Goal: Task Accomplishment & Management: Use online tool/utility

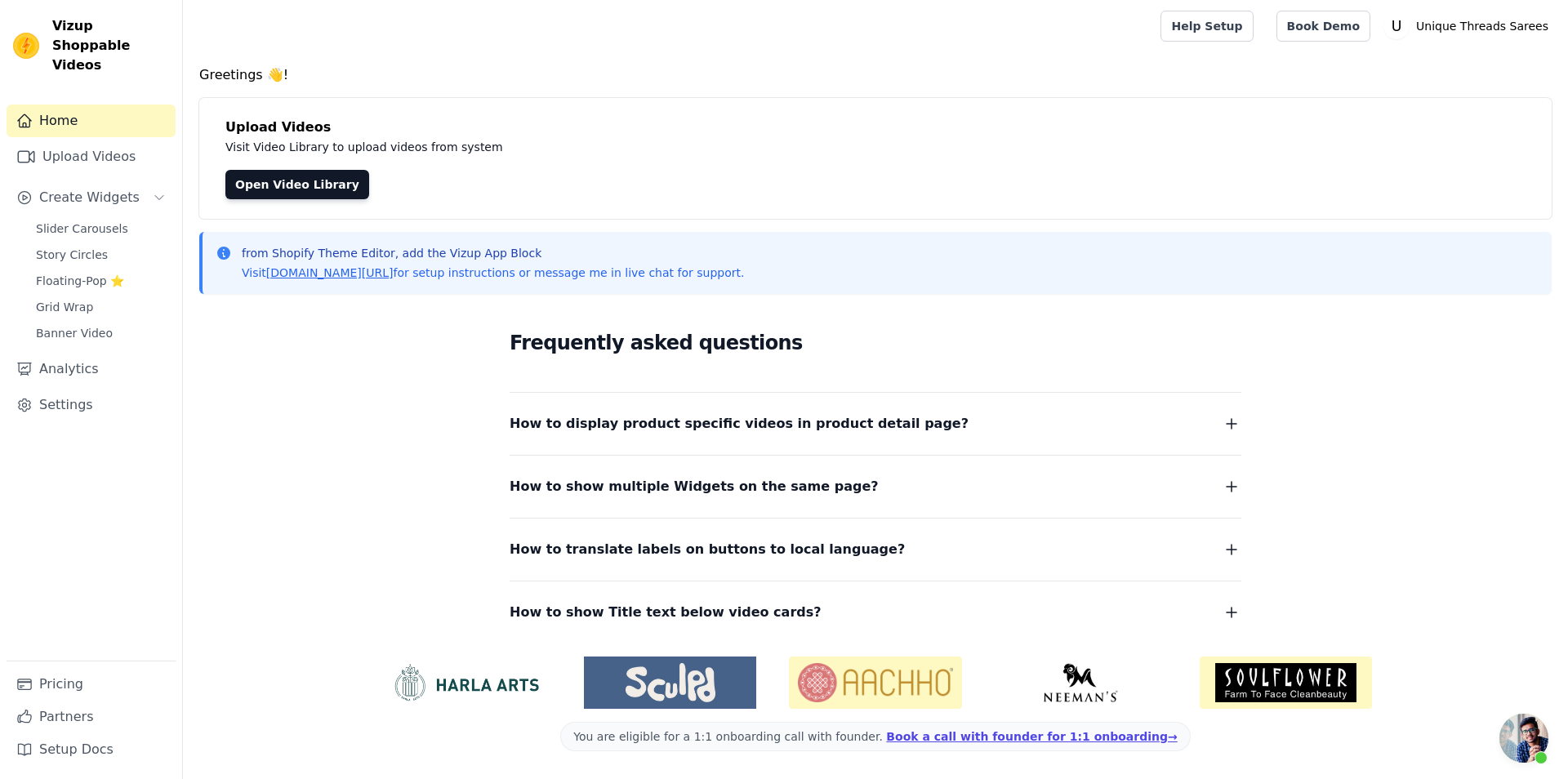
click at [112, 145] on link "Upload Videos" at bounding box center [91, 156] width 169 height 33
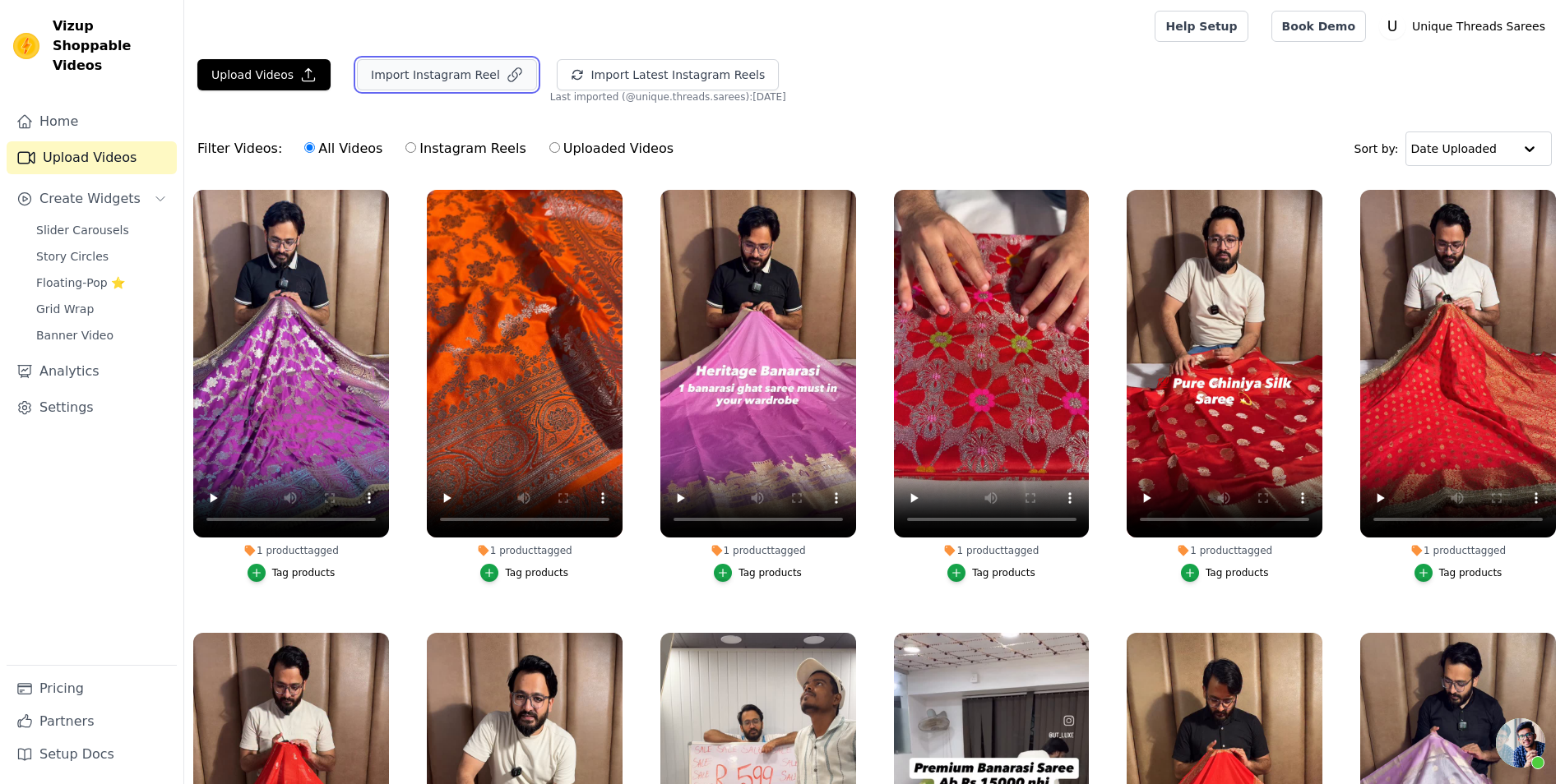
click at [413, 81] on button "Import Instagram Reel" at bounding box center [446, 74] width 180 height 31
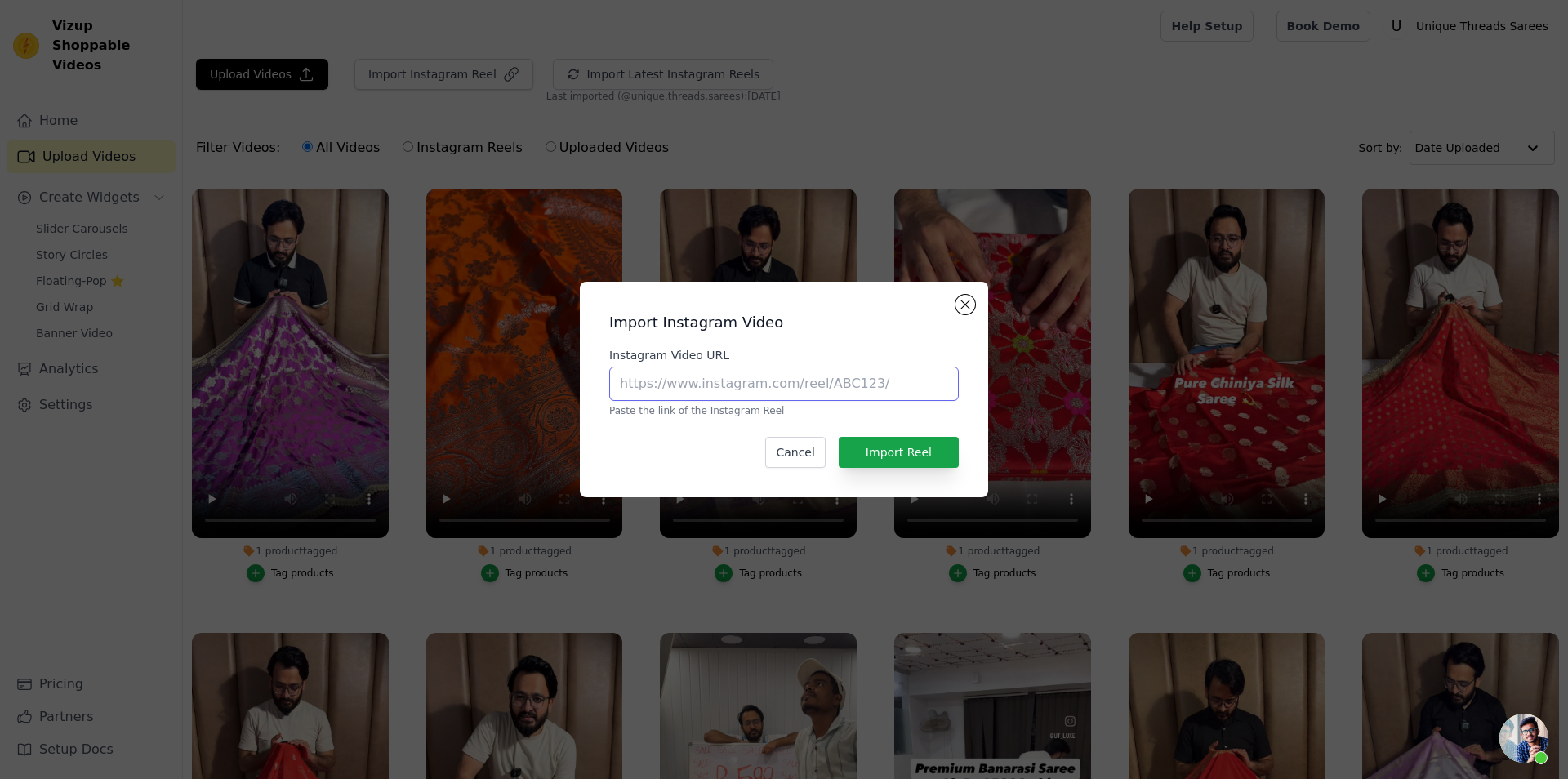
click at [708, 395] on input "Instagram Video URL" at bounding box center [784, 383] width 350 height 35
paste input "[URL][DOMAIN_NAME]"
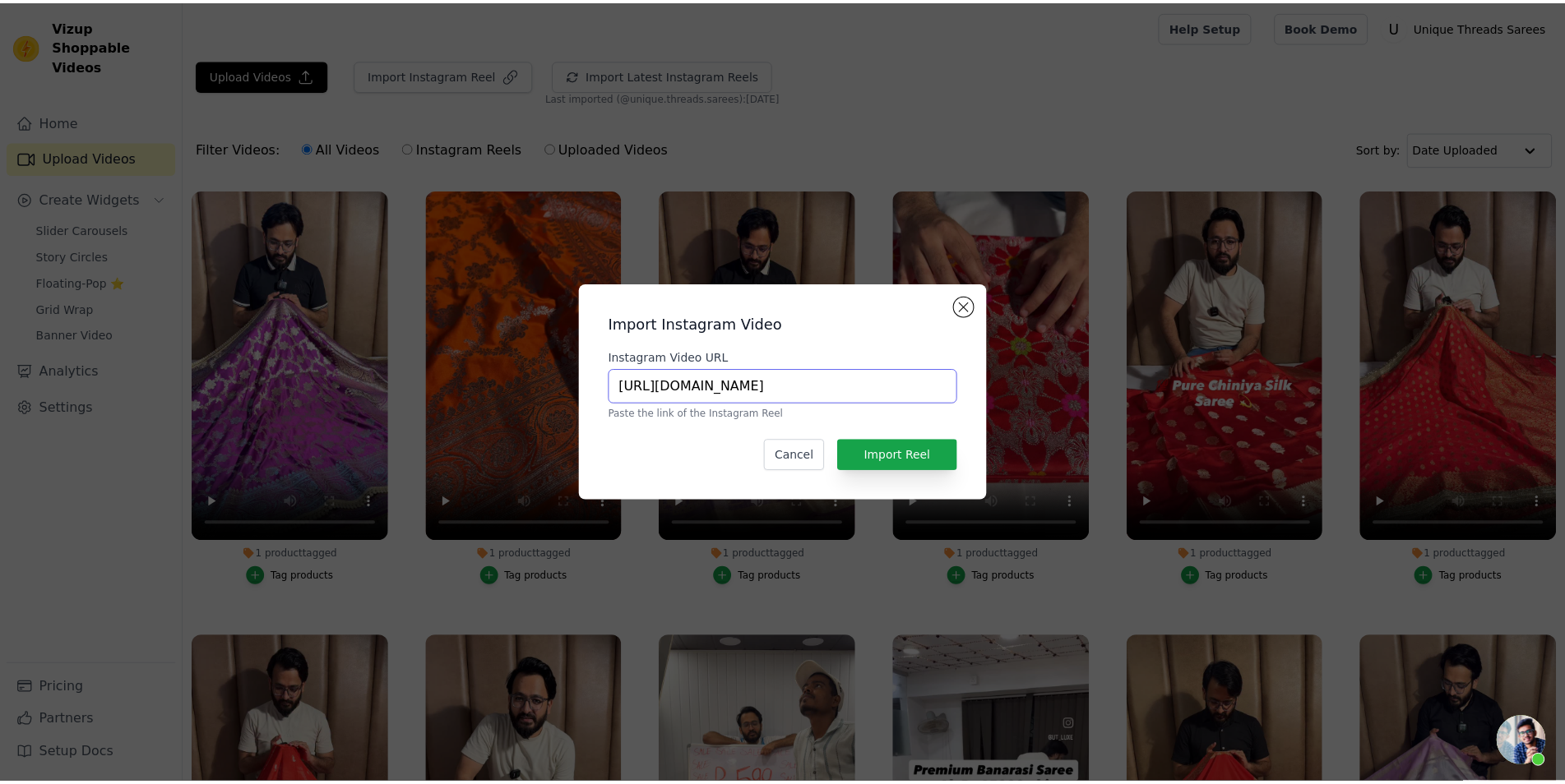
scroll to position [0, 122]
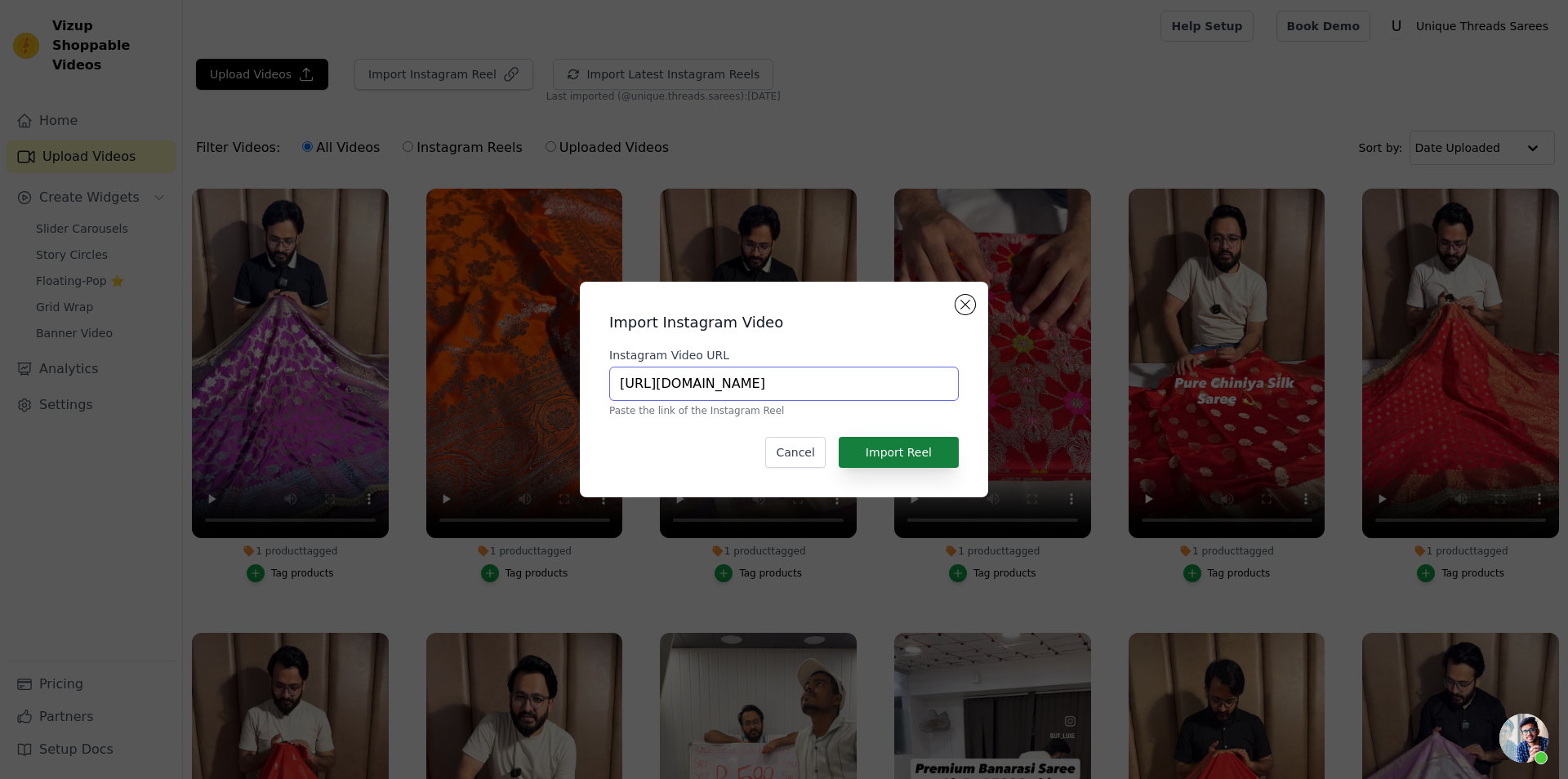
type input "[URL][DOMAIN_NAME]"
click at [923, 454] on button "Import Reel" at bounding box center [899, 452] width 120 height 31
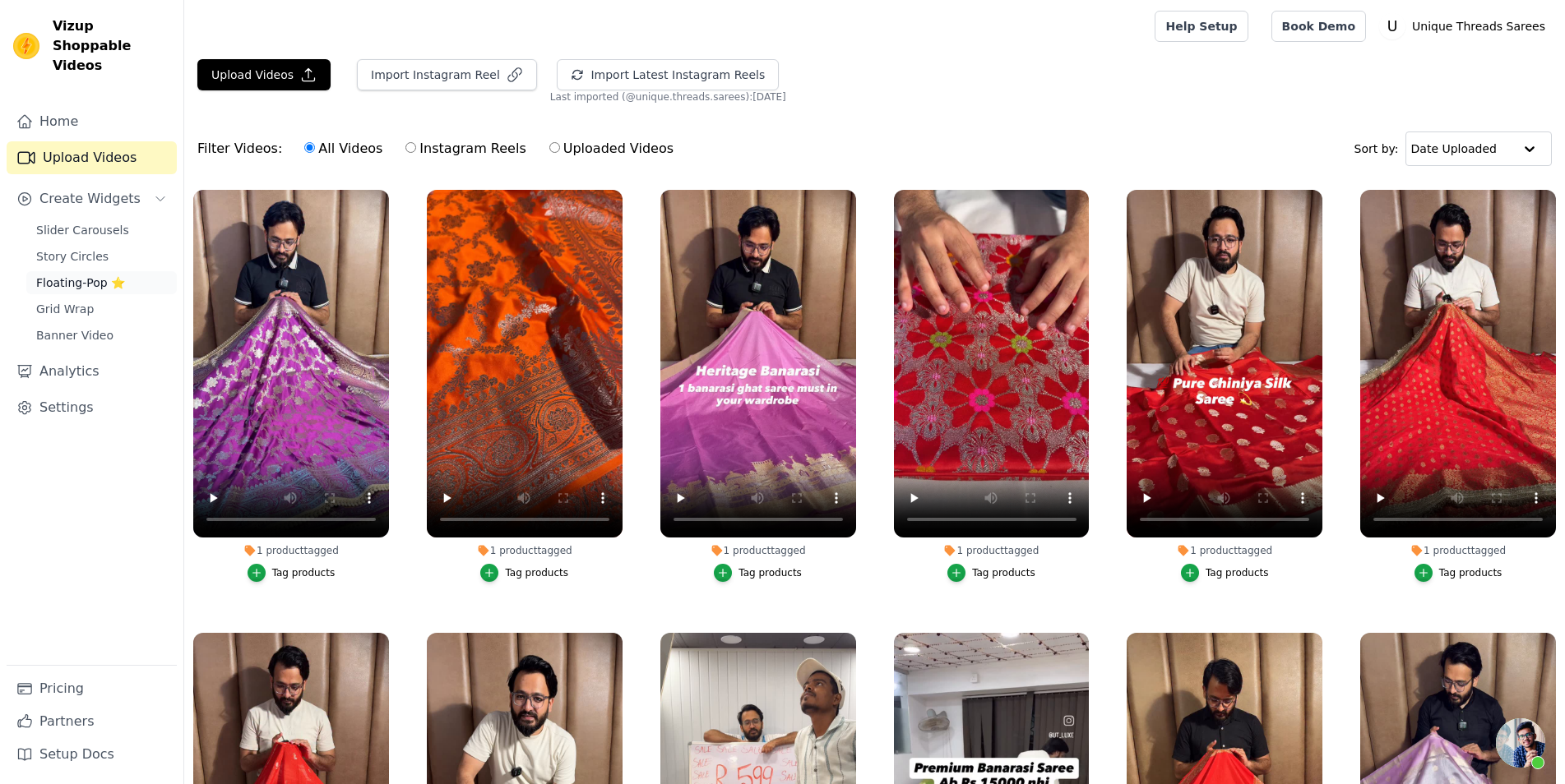
click at [111, 275] on span "Floating-Pop ⭐" at bounding box center [80, 282] width 89 height 16
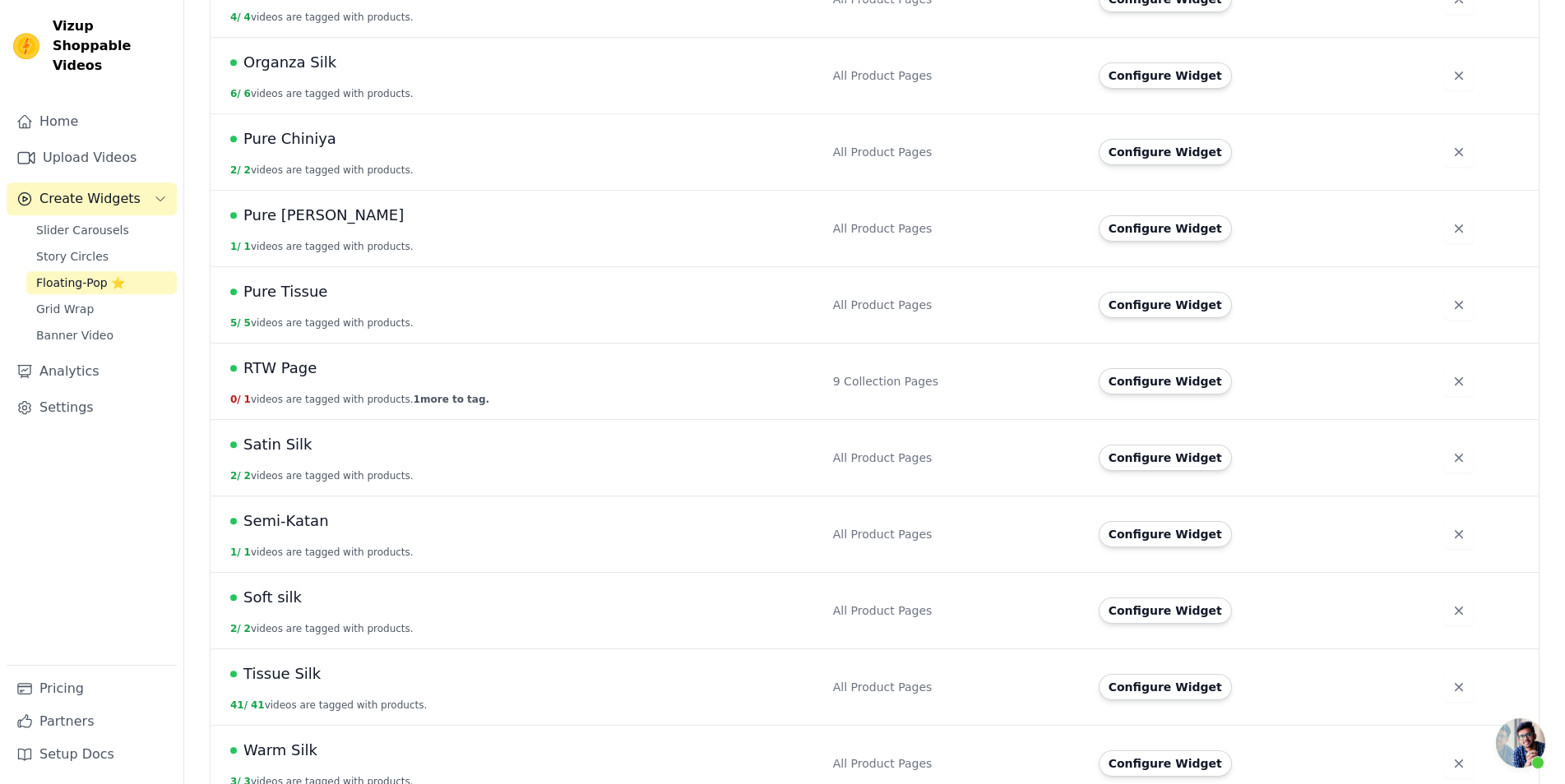
scroll to position [856, 0]
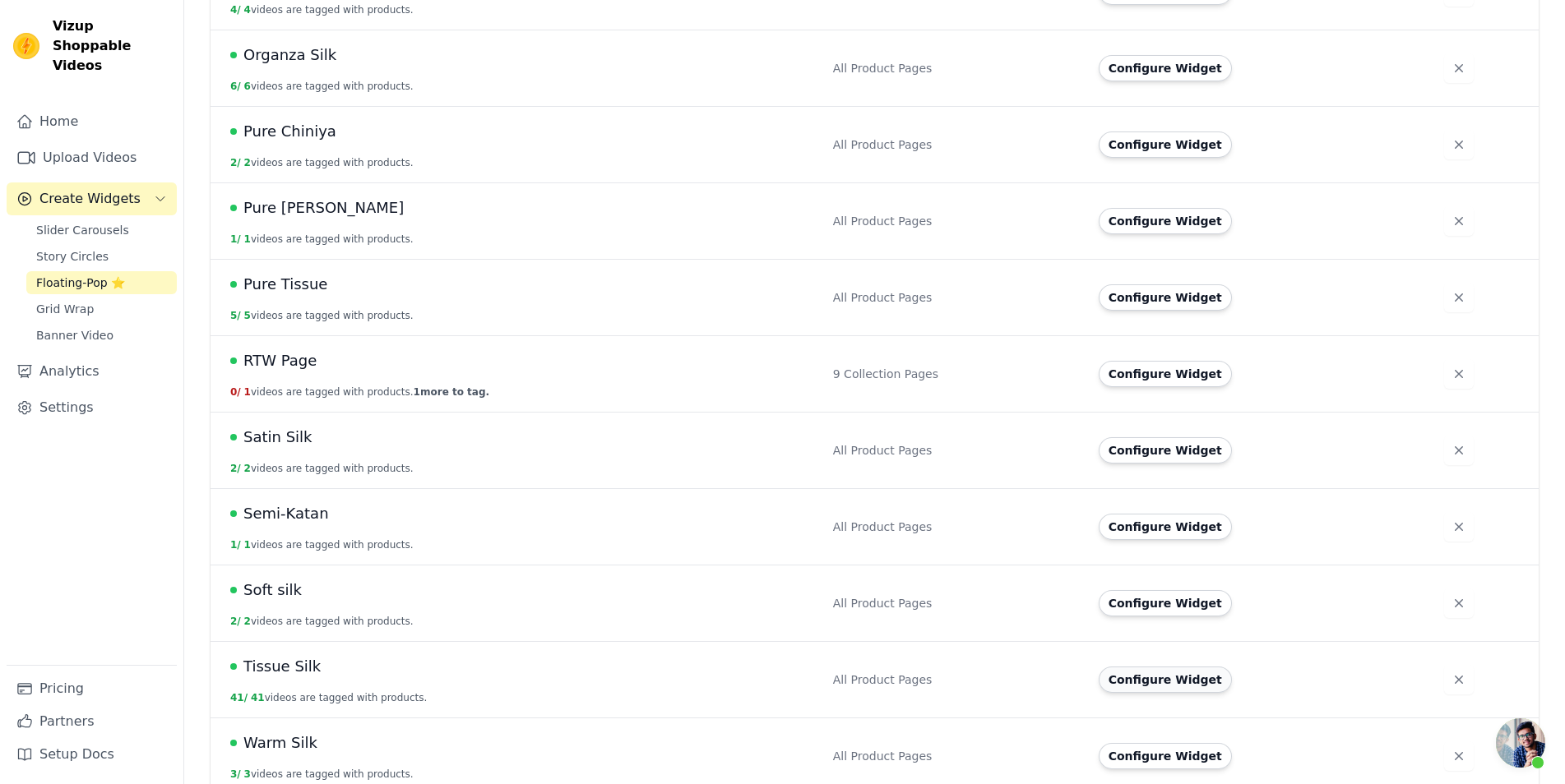
click at [1156, 666] on button "Configure Widget" at bounding box center [1166, 680] width 134 height 26
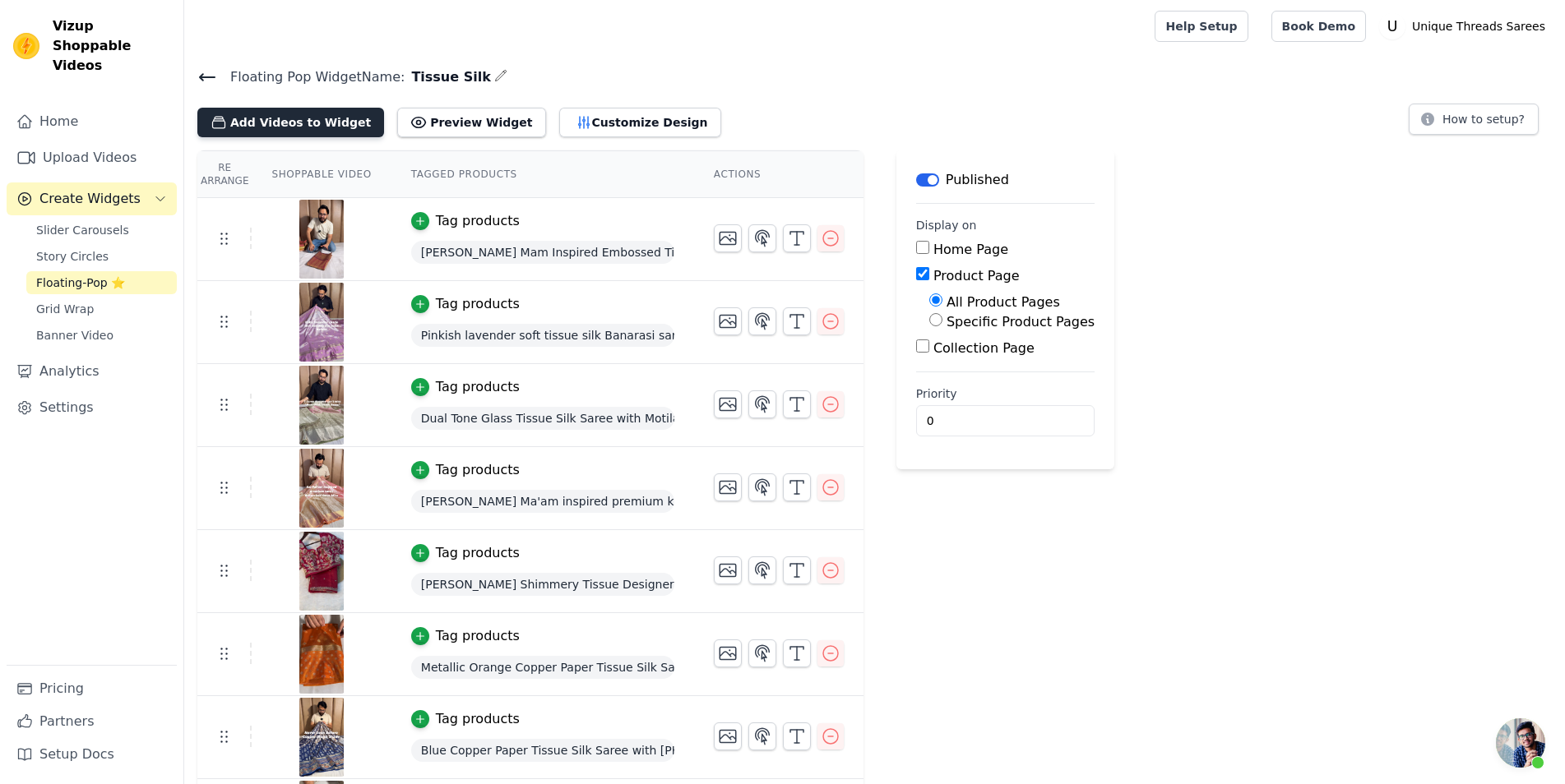
click at [290, 125] on button "Add Videos to Widget" at bounding box center [291, 121] width 186 height 29
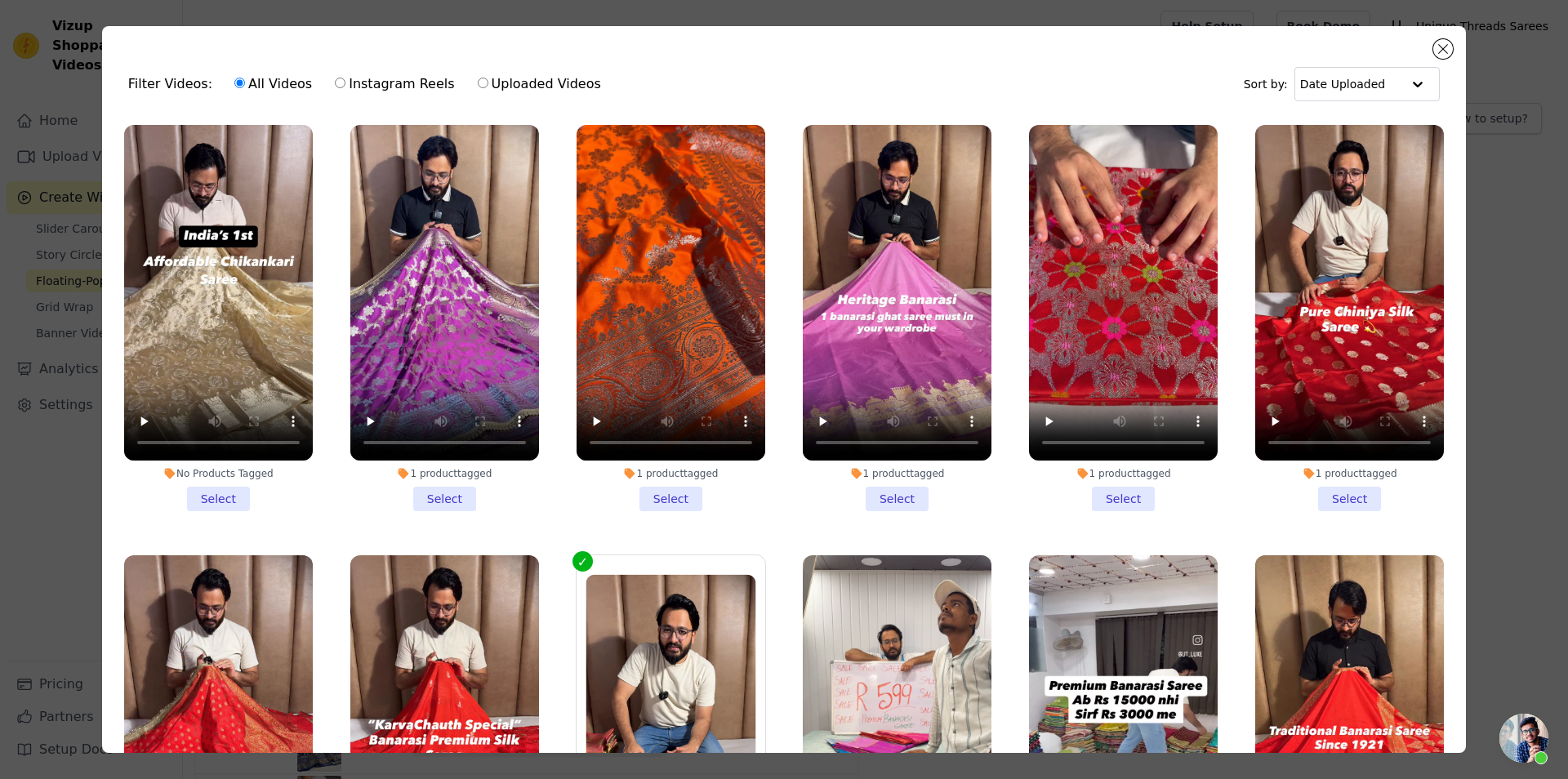
click at [215, 494] on li "No Products Tagged Select" at bounding box center [219, 318] width 189 height 386
click at [0, 0] on input "No Products Tagged Select" at bounding box center [0, 0] width 0 height 0
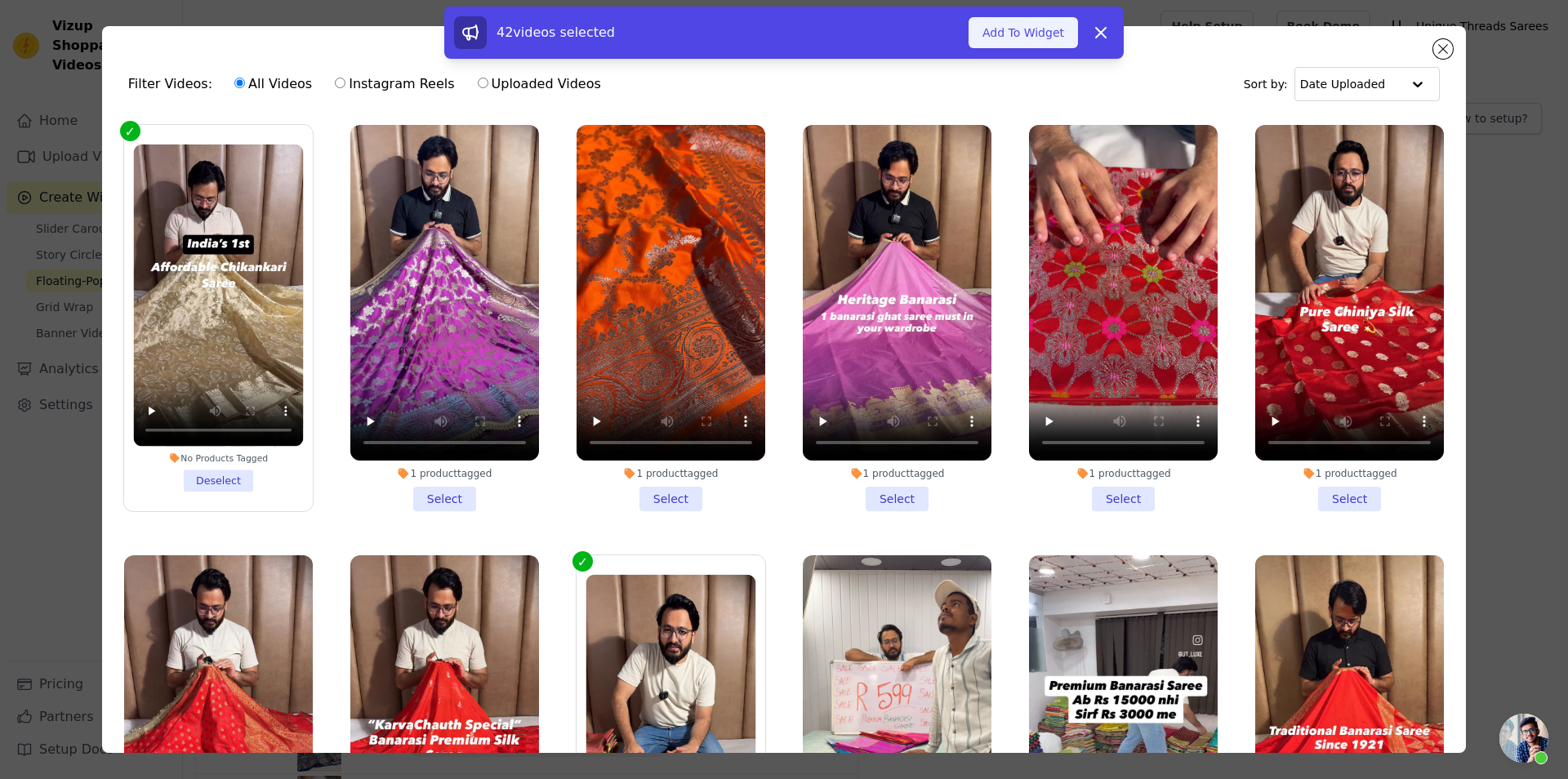
click at [1055, 40] on button "Add To Widget" at bounding box center [1023, 32] width 109 height 31
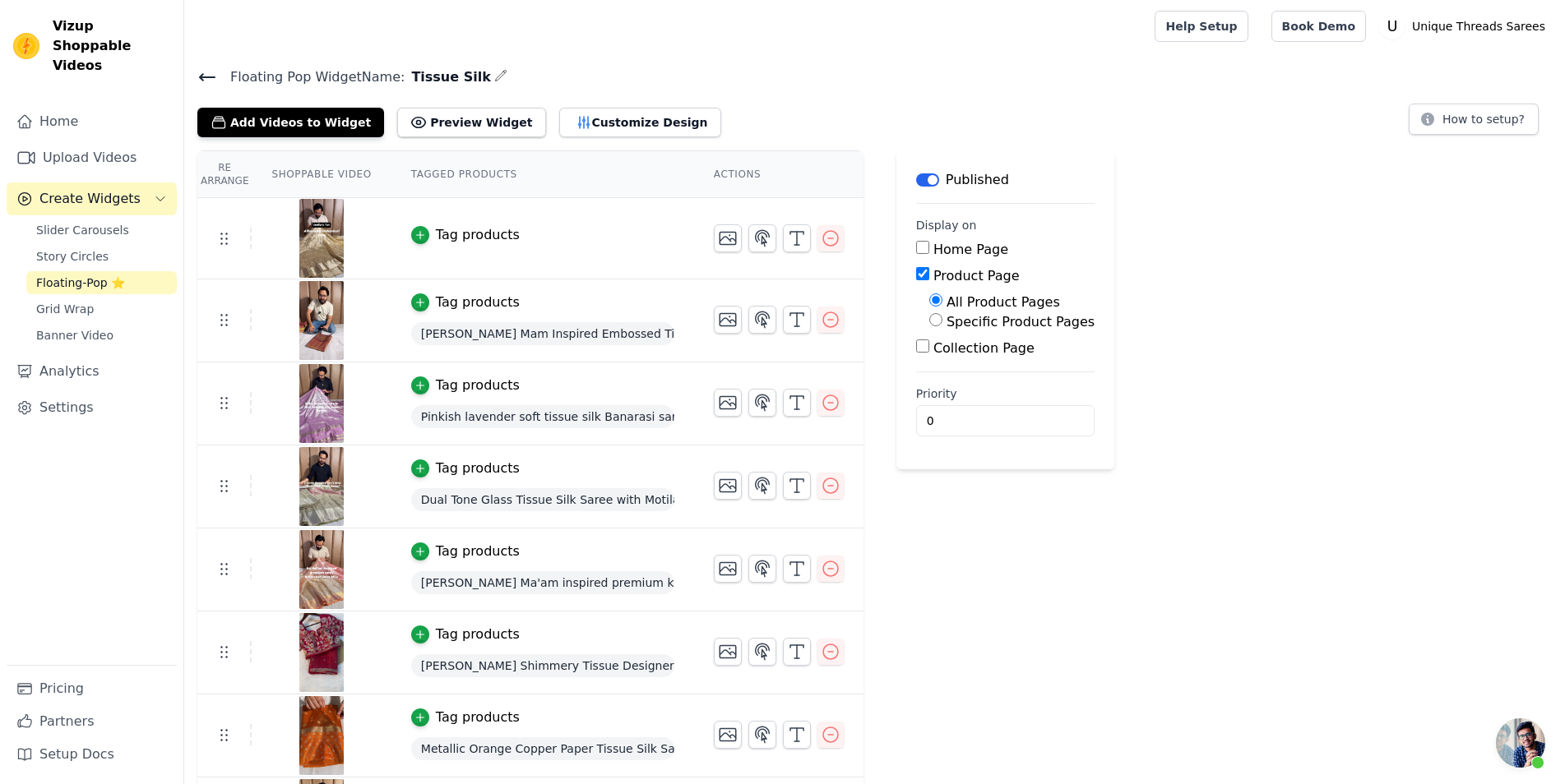
click at [444, 235] on div "Tag products" at bounding box center [477, 234] width 84 height 20
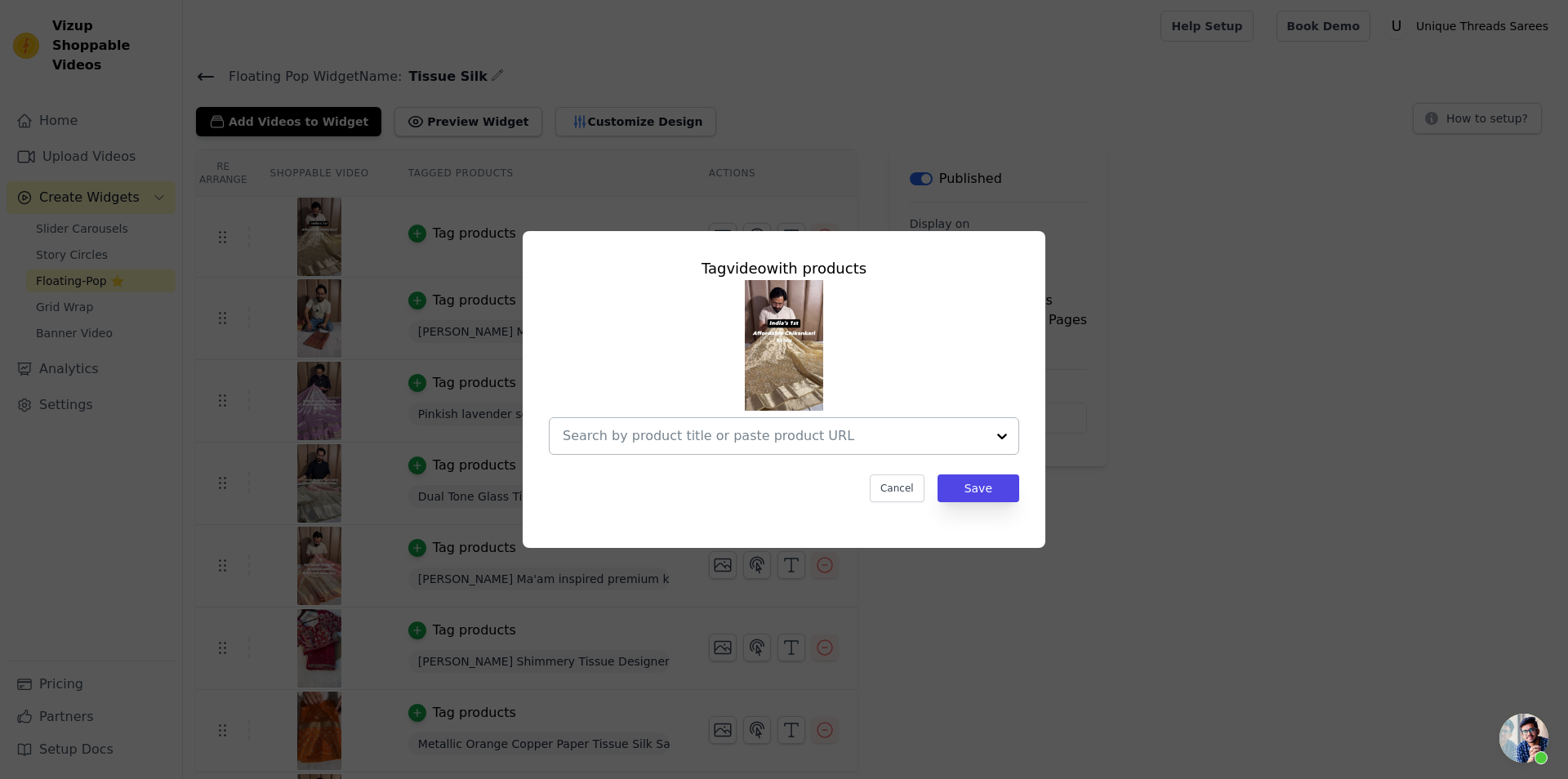
click at [709, 431] on input "text" at bounding box center [774, 436] width 424 height 20
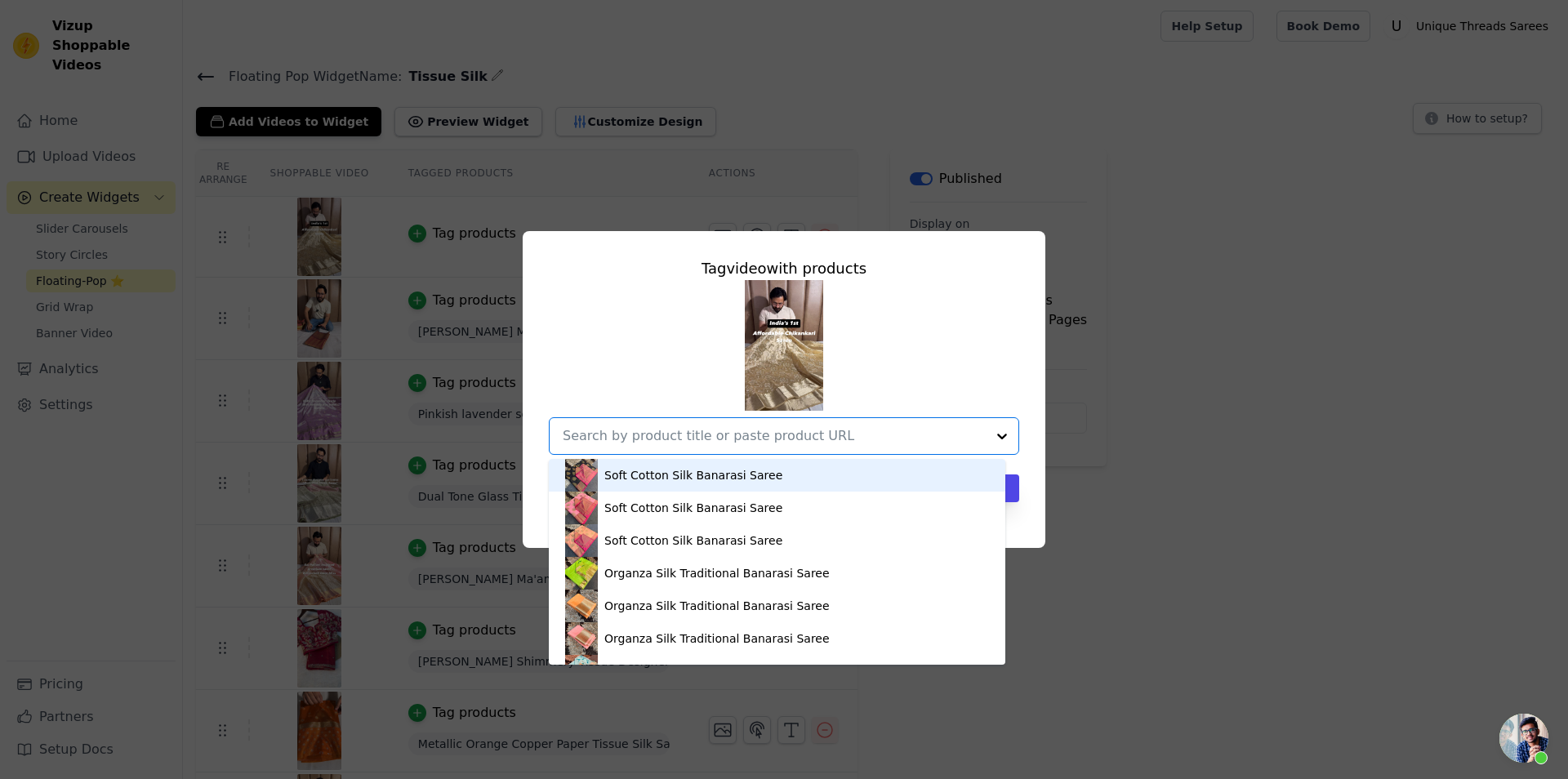
paste input "[URL][DOMAIN_NAME]"
type input "[URL][DOMAIN_NAME]"
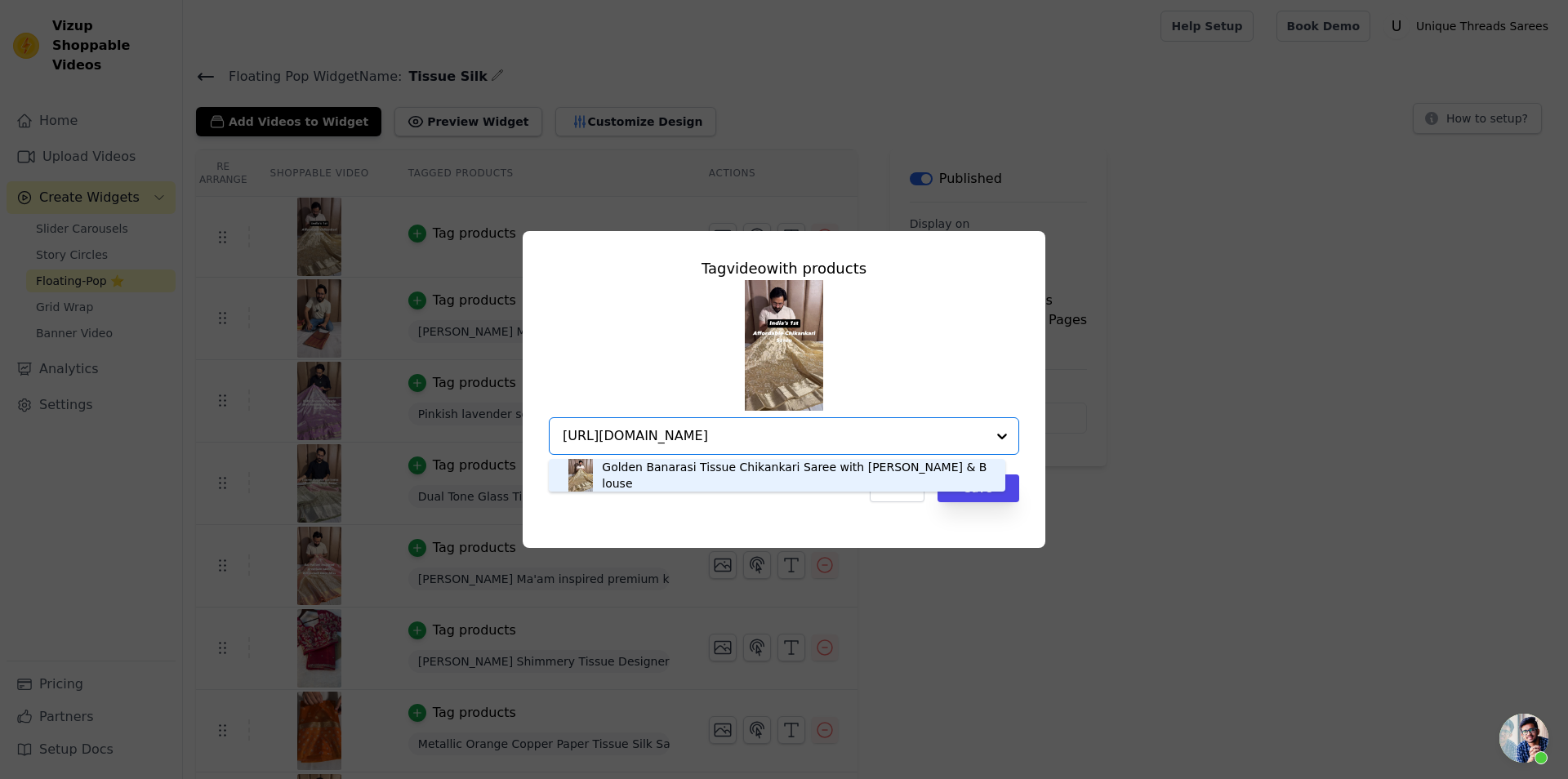
click at [646, 476] on div "Golden Banarasi Tissue Chikankari Saree with [PERSON_NAME] & Blouse" at bounding box center [796, 475] width 387 height 33
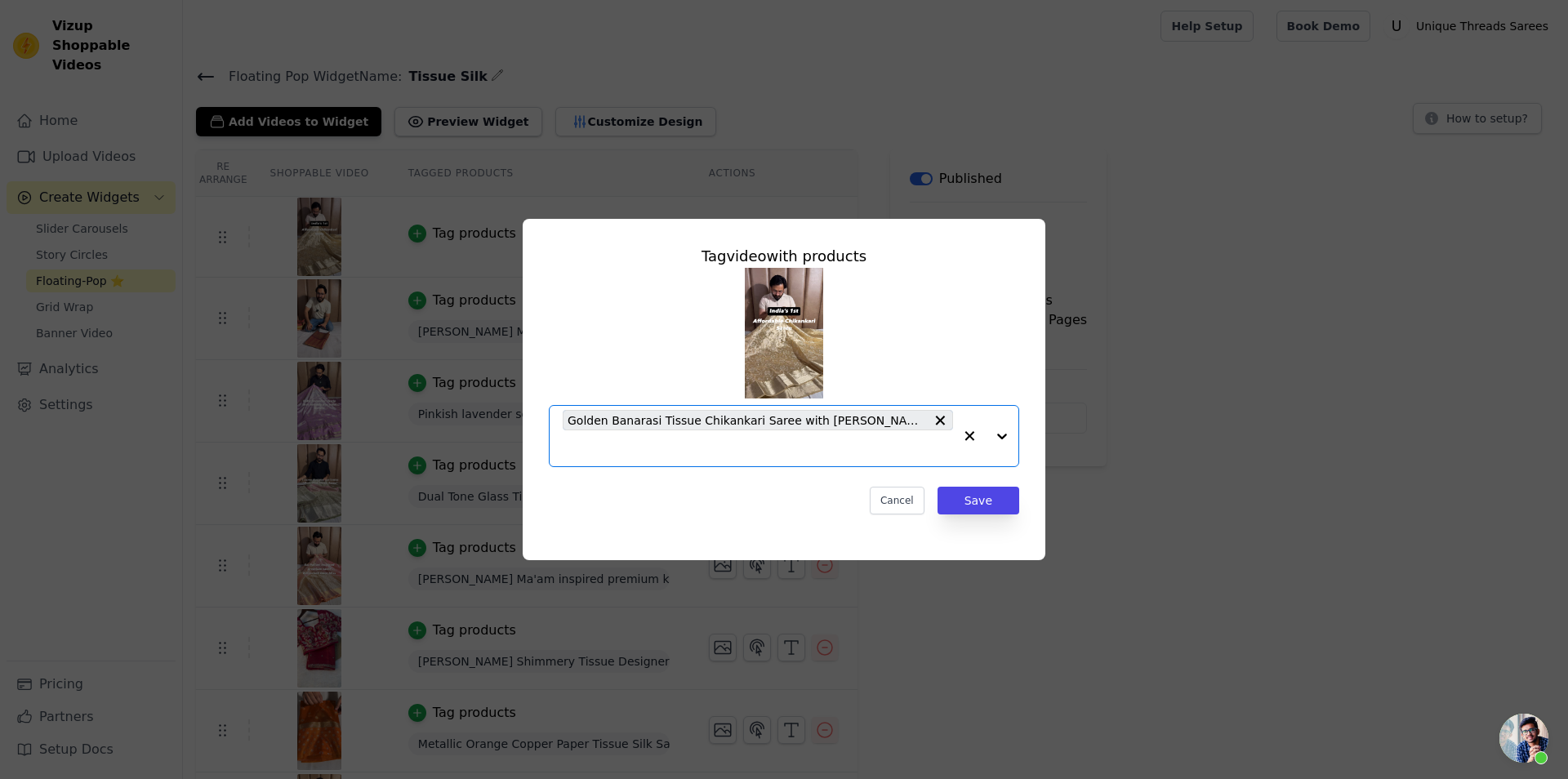
scroll to position [0, 0]
click at [971, 499] on button "Save" at bounding box center [978, 501] width 81 height 28
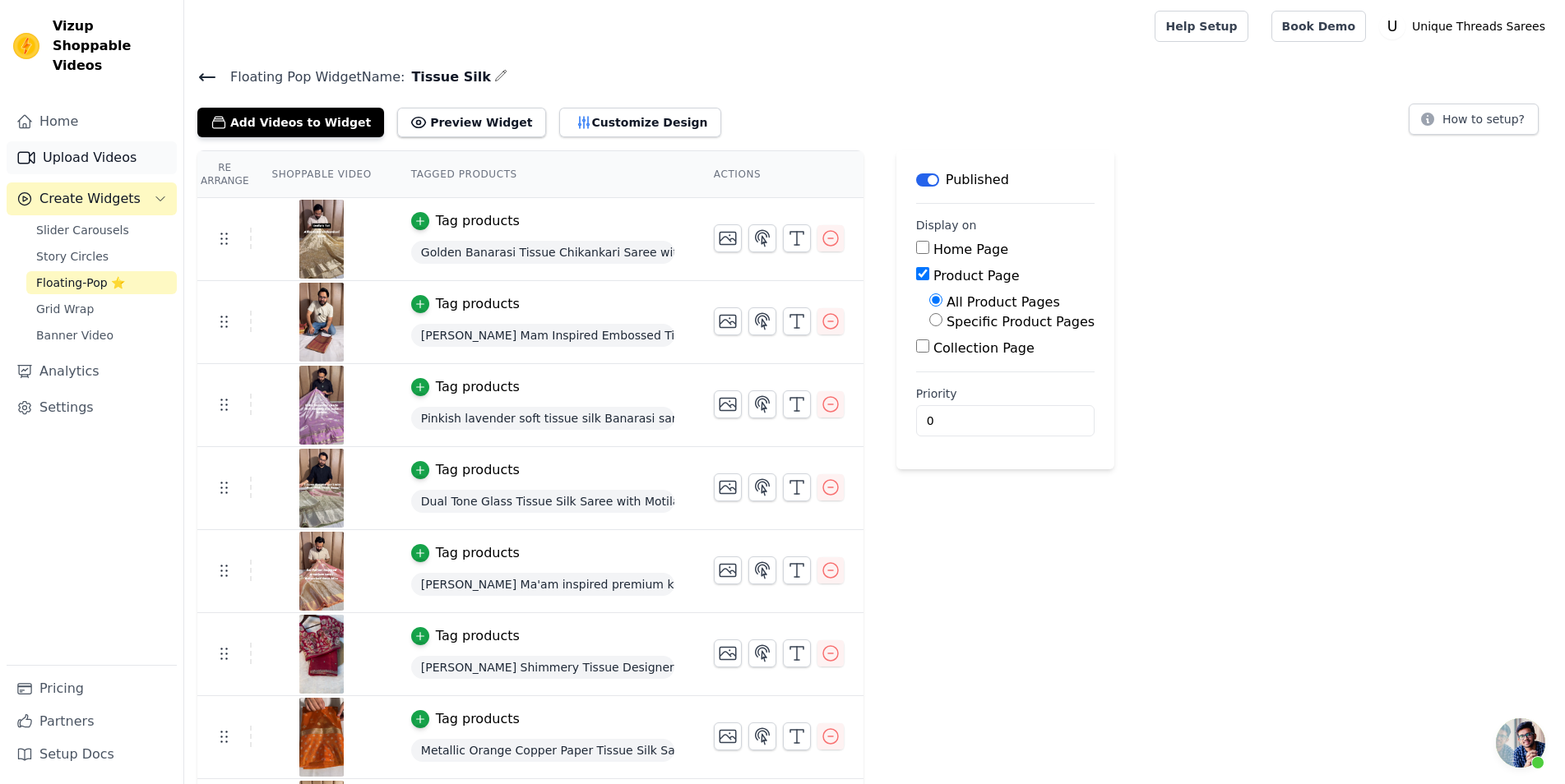
click at [79, 141] on link "Upload Videos" at bounding box center [91, 157] width 170 height 33
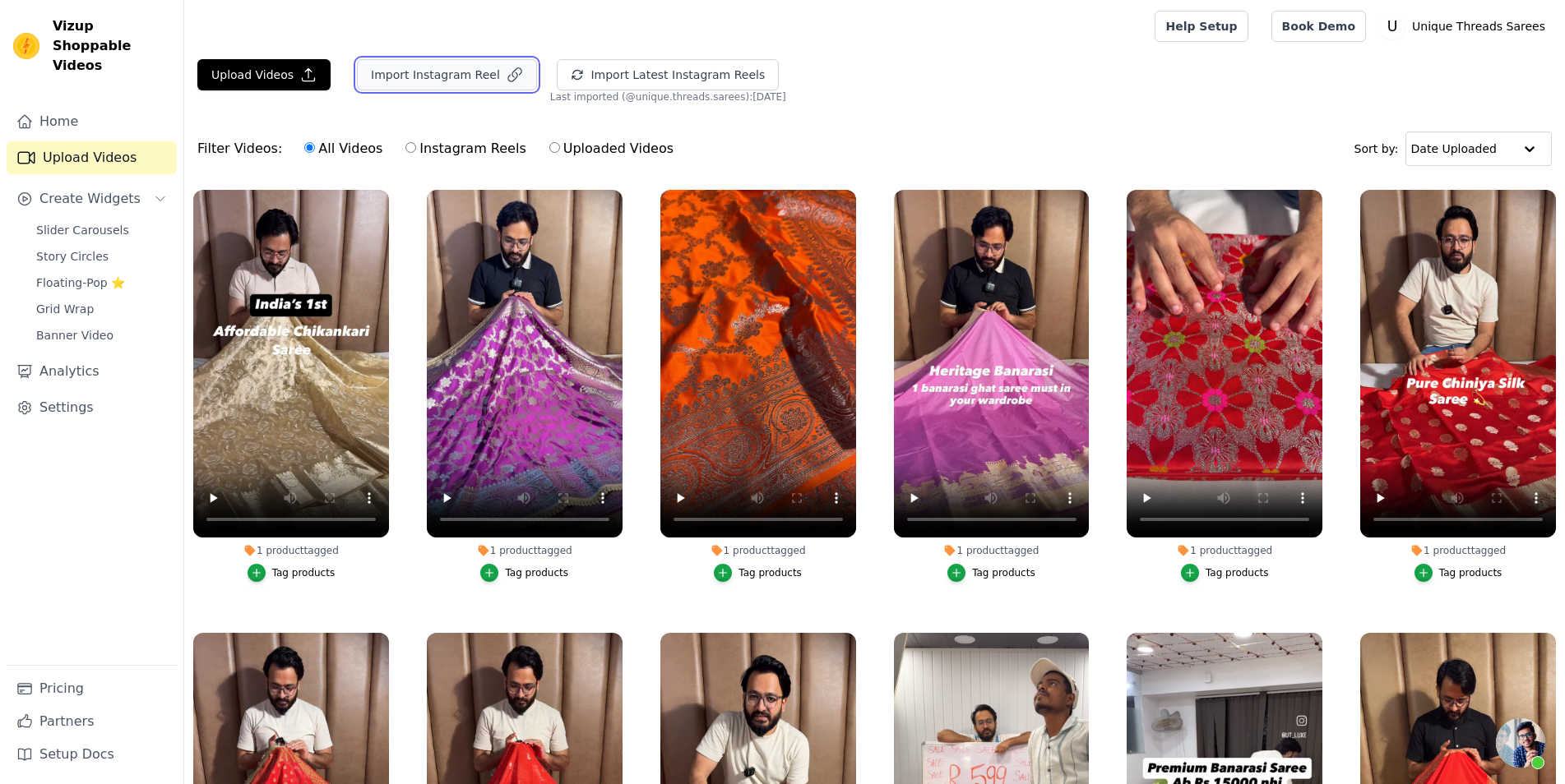
click at [425, 76] on button "Import Instagram Reel" at bounding box center [446, 74] width 180 height 31
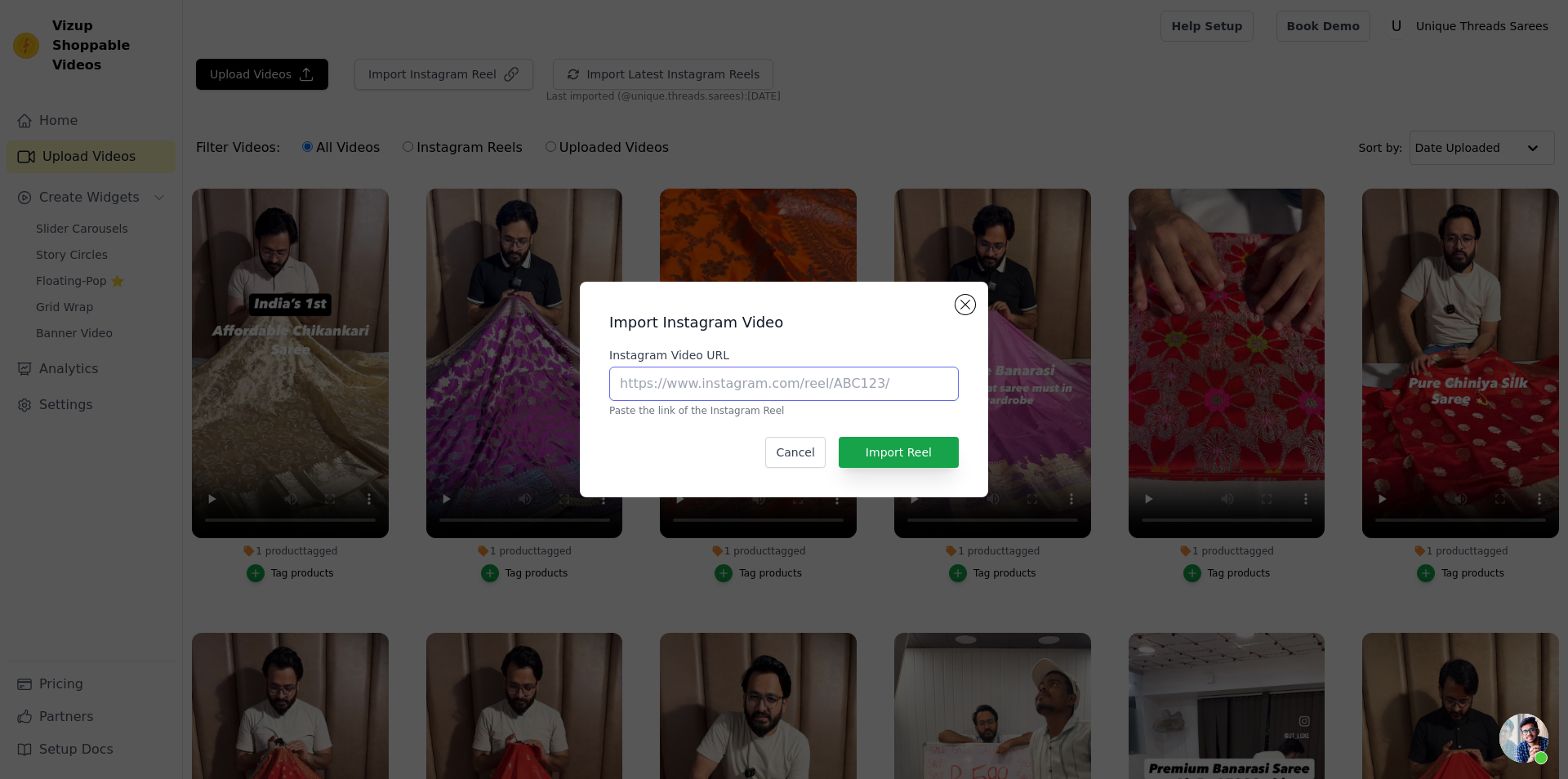
click at [720, 375] on input "Instagram Video URL" at bounding box center [784, 383] width 350 height 35
paste input "[URL][DOMAIN_NAME]"
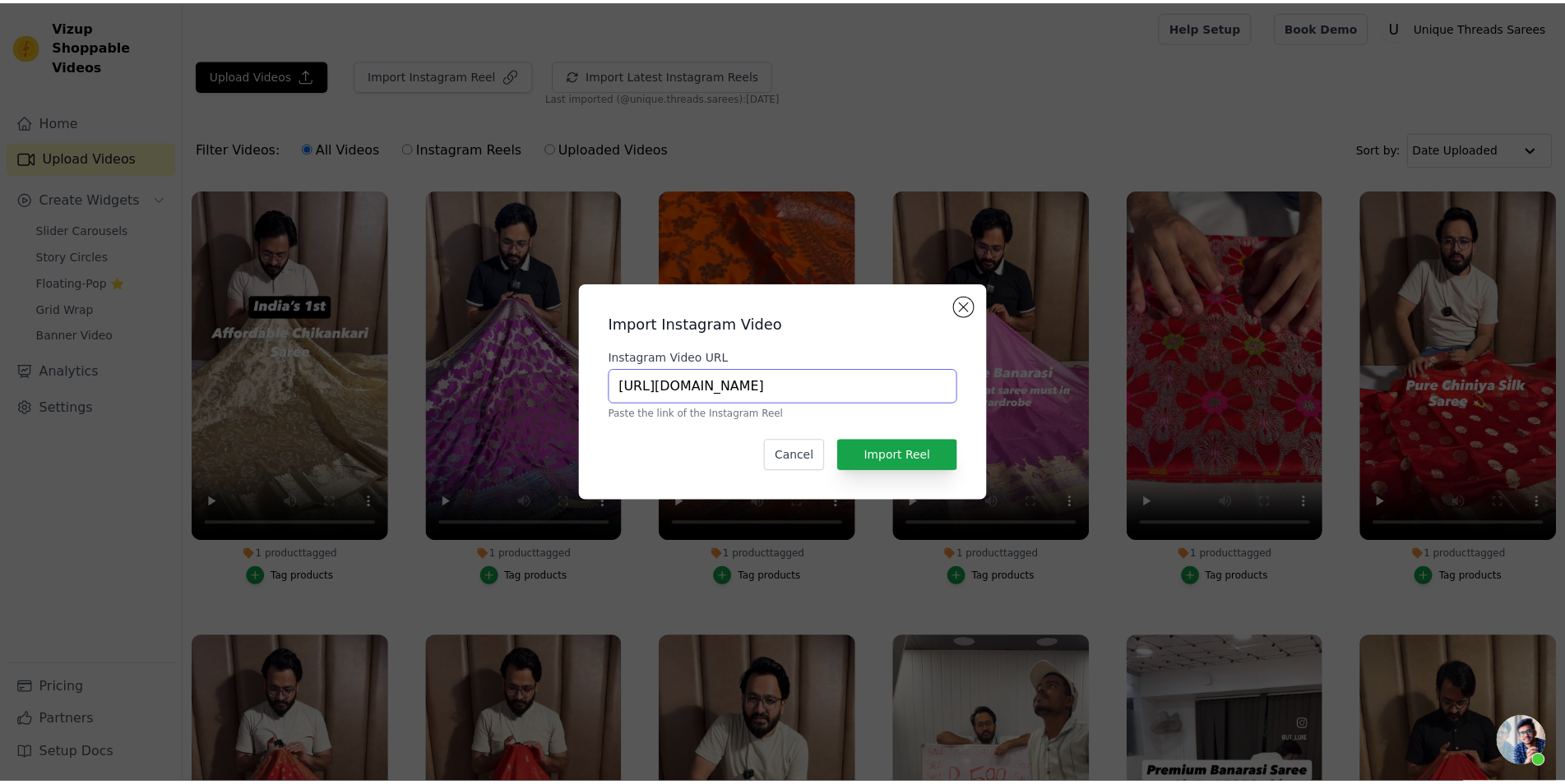
scroll to position [0, 129]
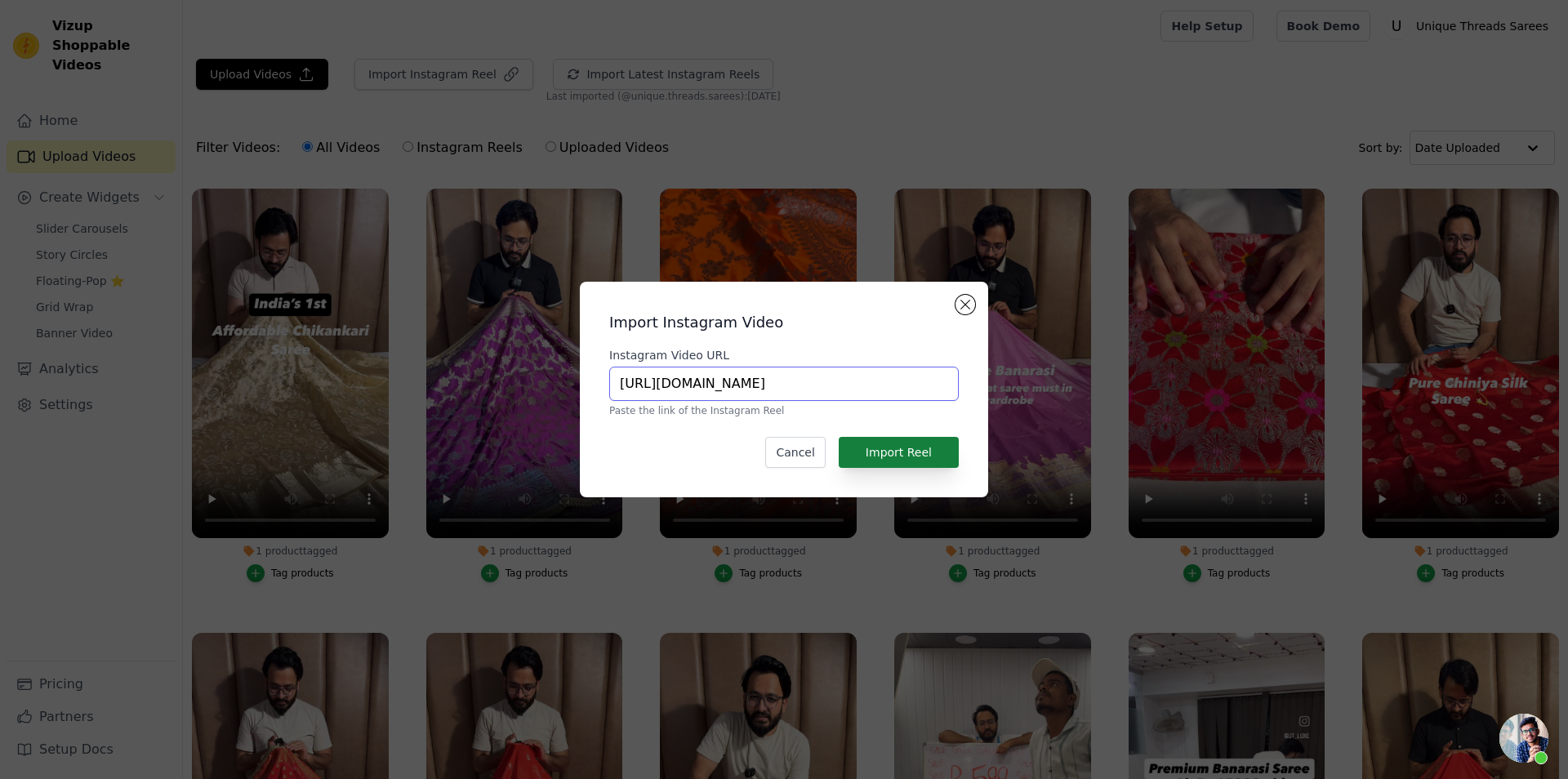
type input "[URL][DOMAIN_NAME]"
click at [906, 449] on button "Import Reel" at bounding box center [899, 452] width 120 height 31
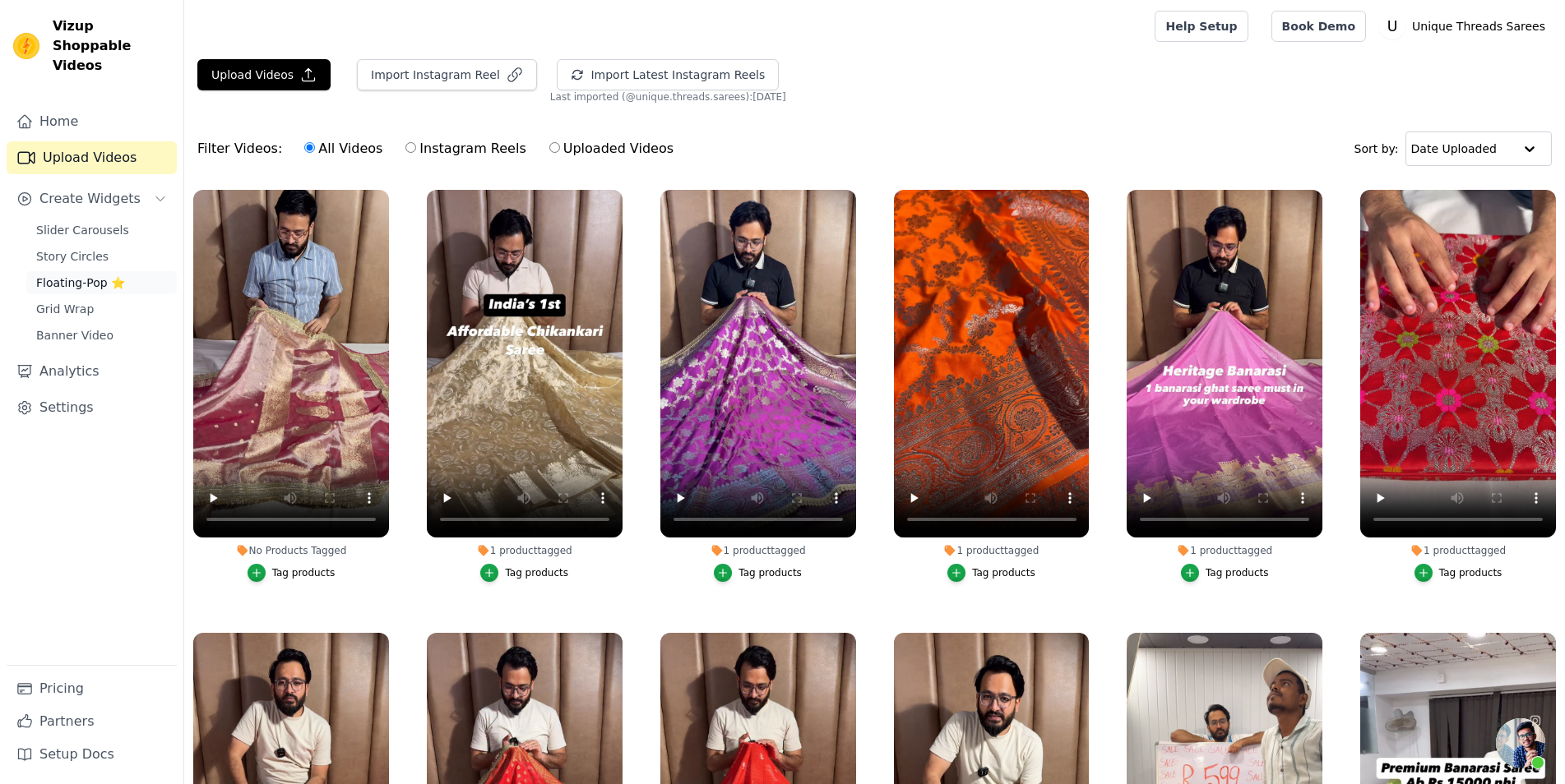
click at [130, 271] on link "Floating-Pop ⭐" at bounding box center [102, 282] width 151 height 23
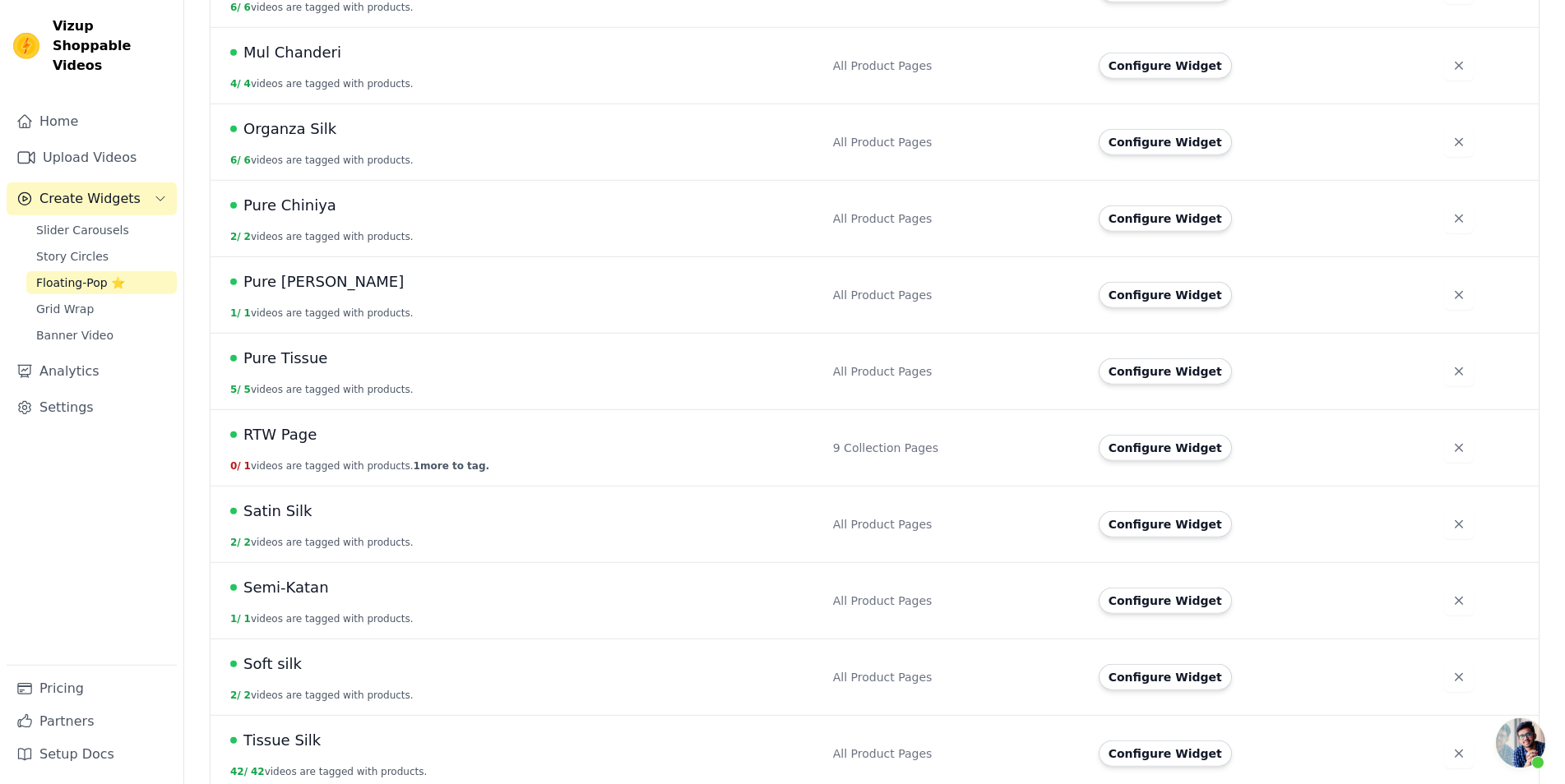
scroll to position [856, 0]
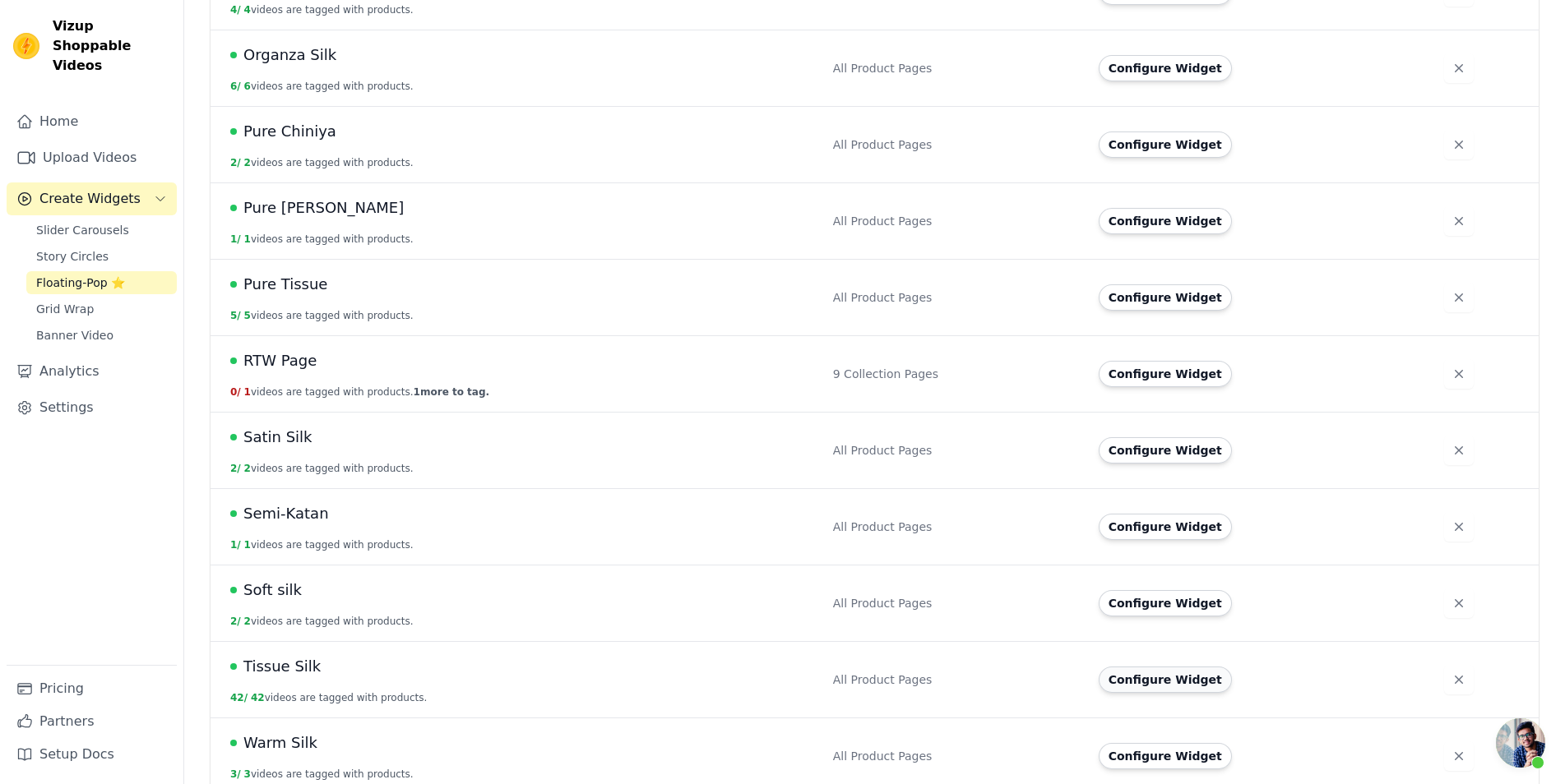
click at [1152, 666] on button "Configure Widget" at bounding box center [1166, 680] width 134 height 26
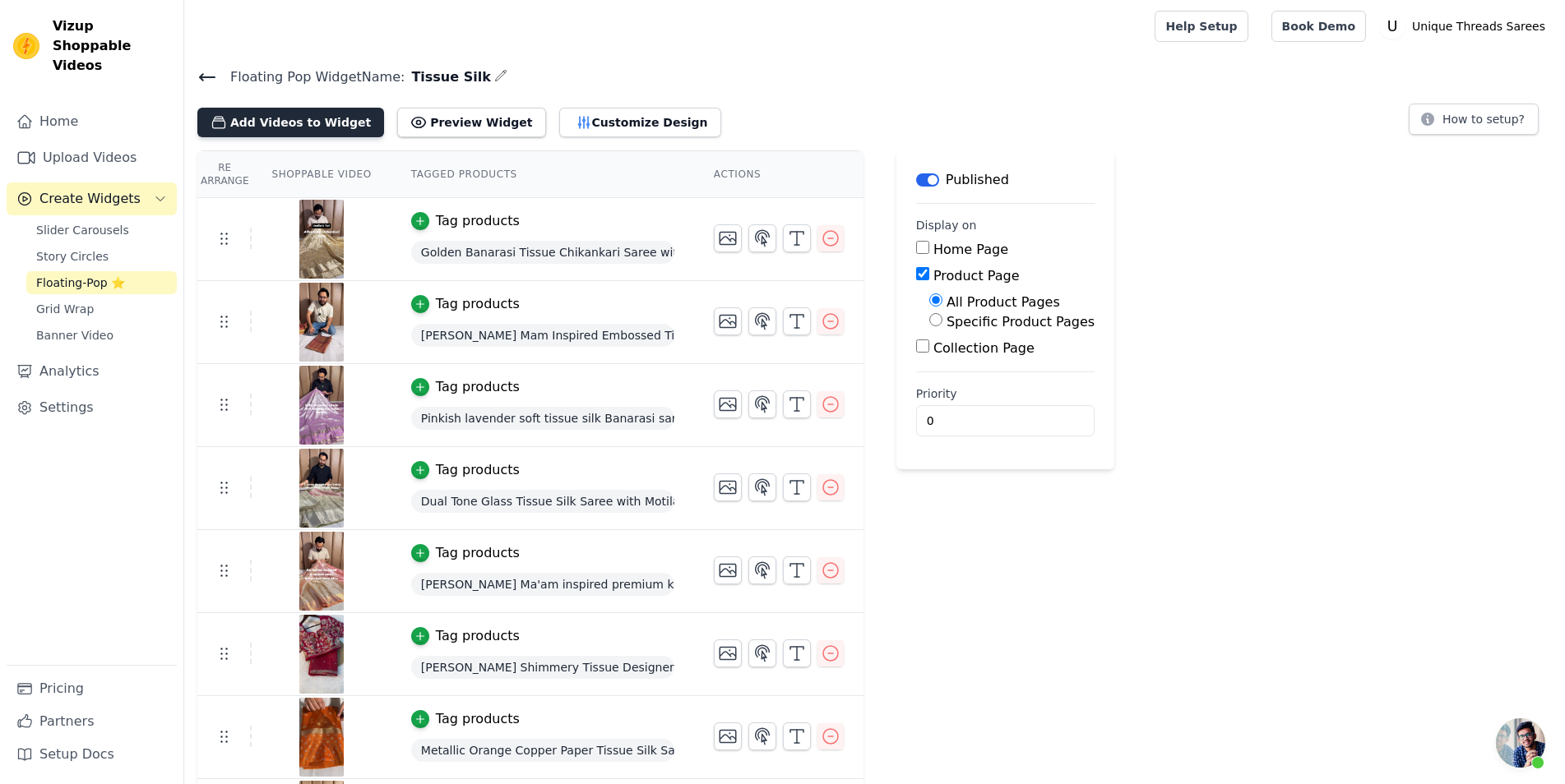
click at [313, 133] on button "Add Videos to Widget" at bounding box center [291, 121] width 186 height 29
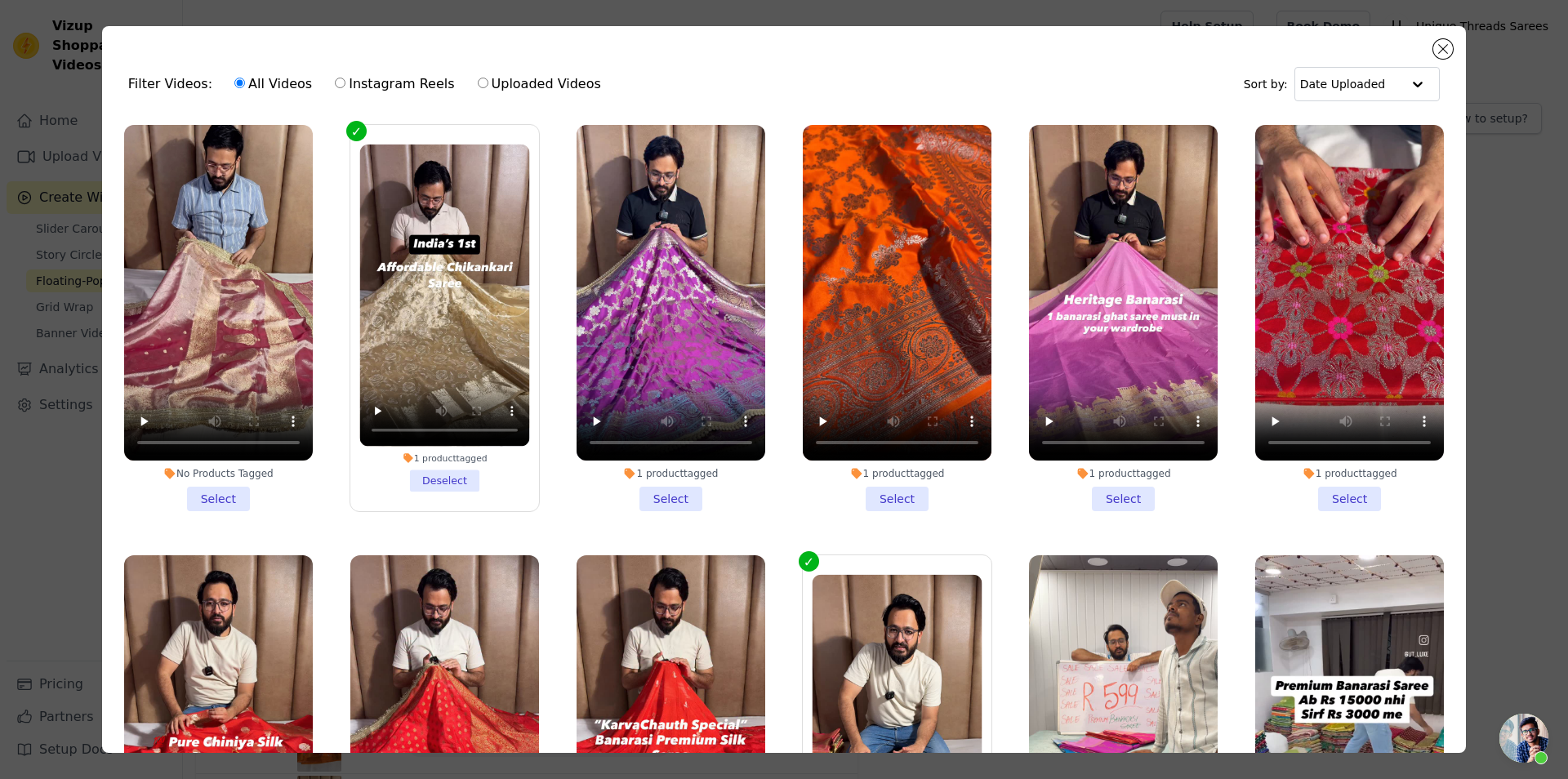
click at [223, 488] on li "No Products Tagged Select" at bounding box center [219, 318] width 189 height 386
click at [0, 0] on input "No Products Tagged Select" at bounding box center [0, 0] width 0 height 0
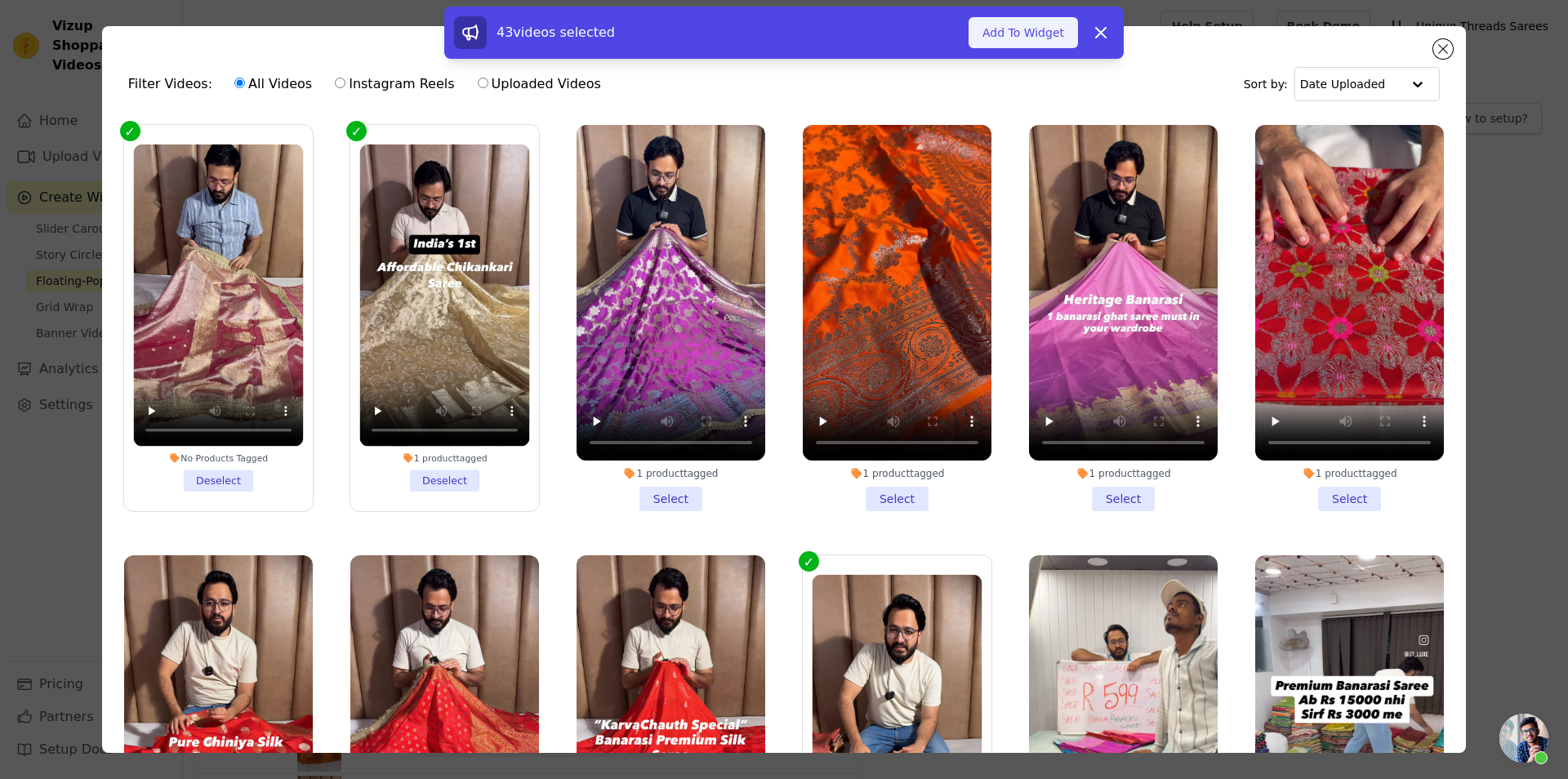
click at [1018, 35] on button "Add To Widget" at bounding box center [1023, 32] width 109 height 31
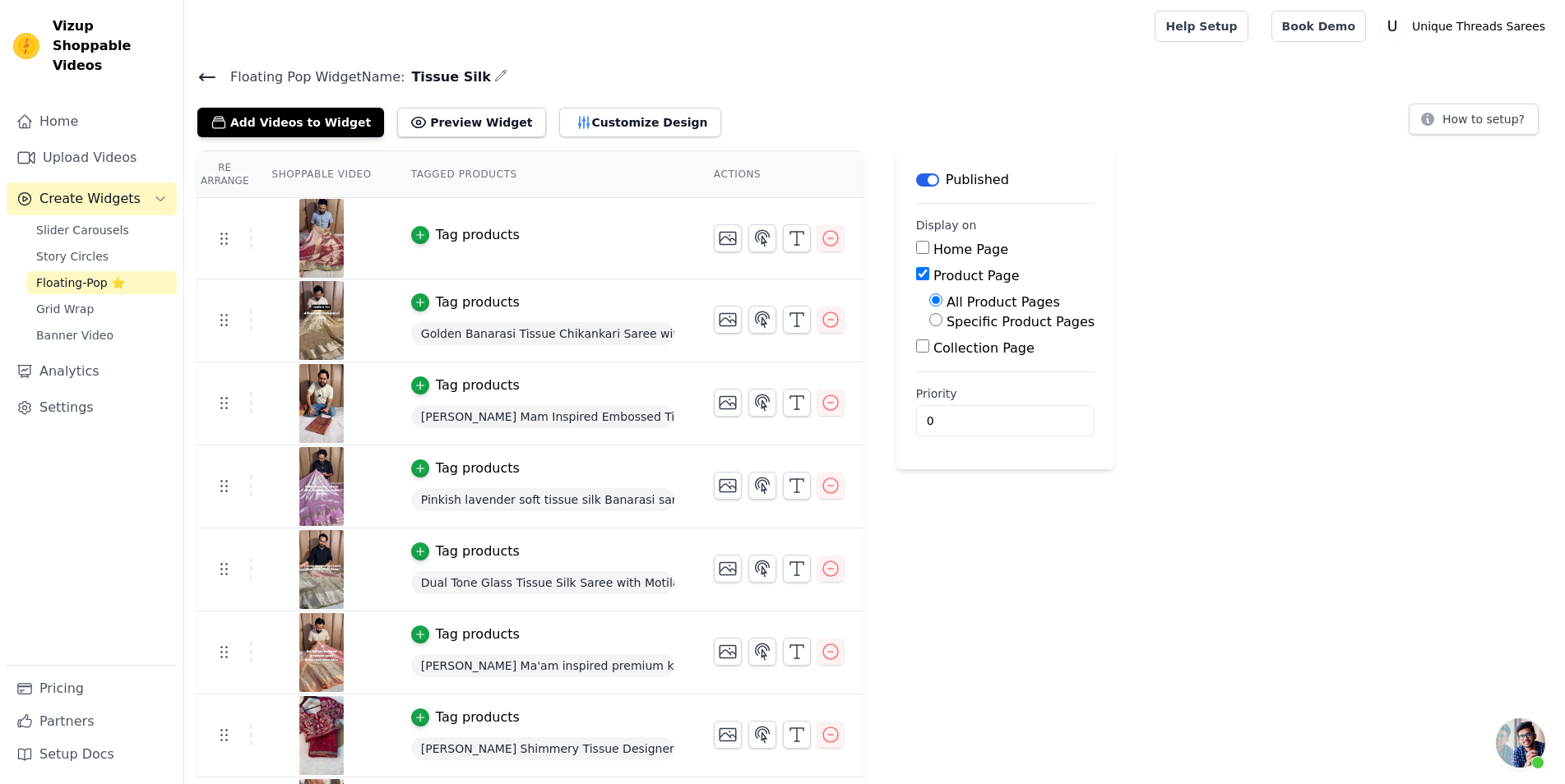
click at [451, 237] on div "Tag products" at bounding box center [477, 234] width 84 height 20
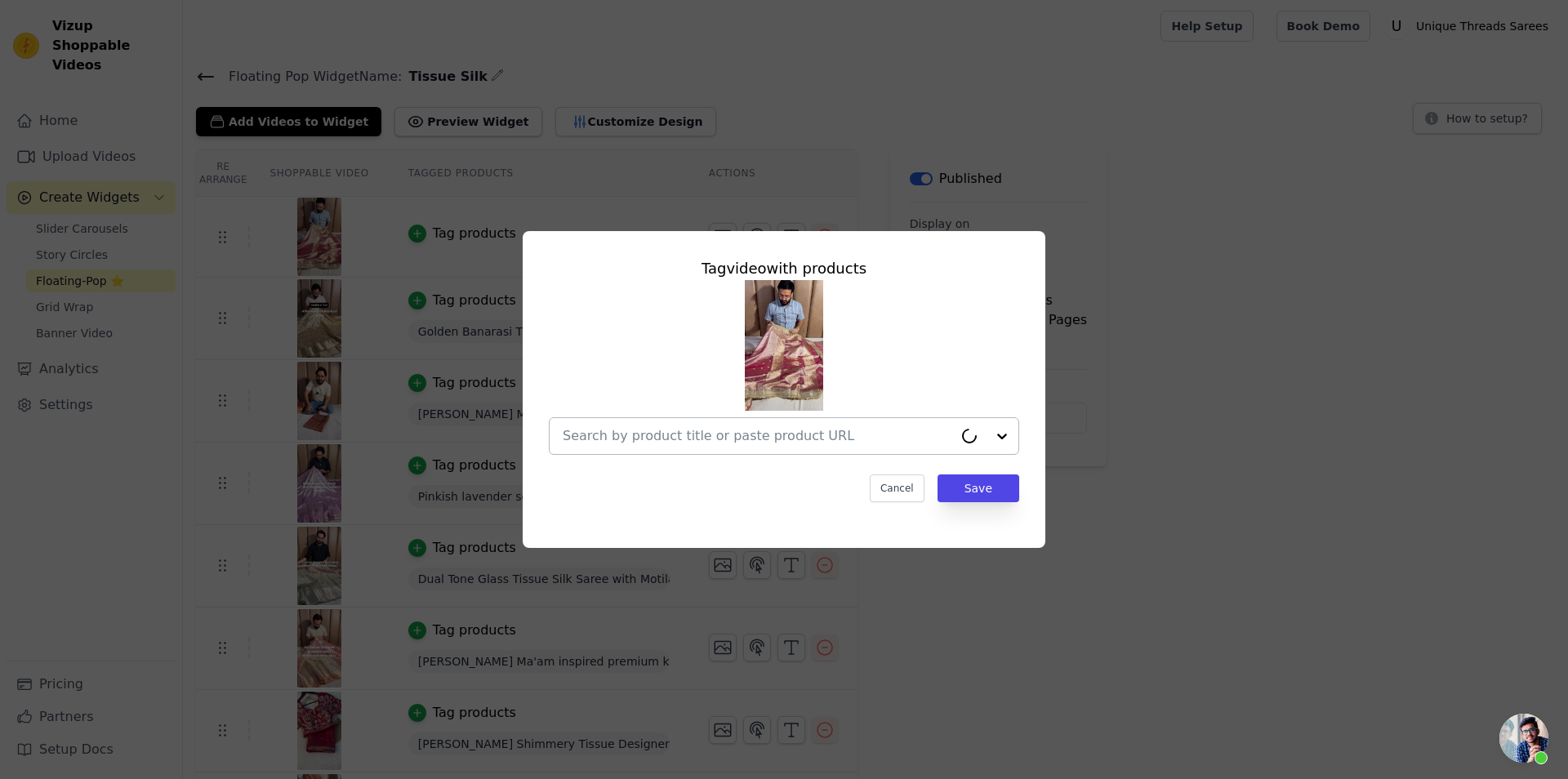
click at [712, 439] on input "text" at bounding box center [758, 436] width 391 height 20
paste input "https://utsarees.in/collections/best-sellers/products/excusite-tissue-silk-sare…"
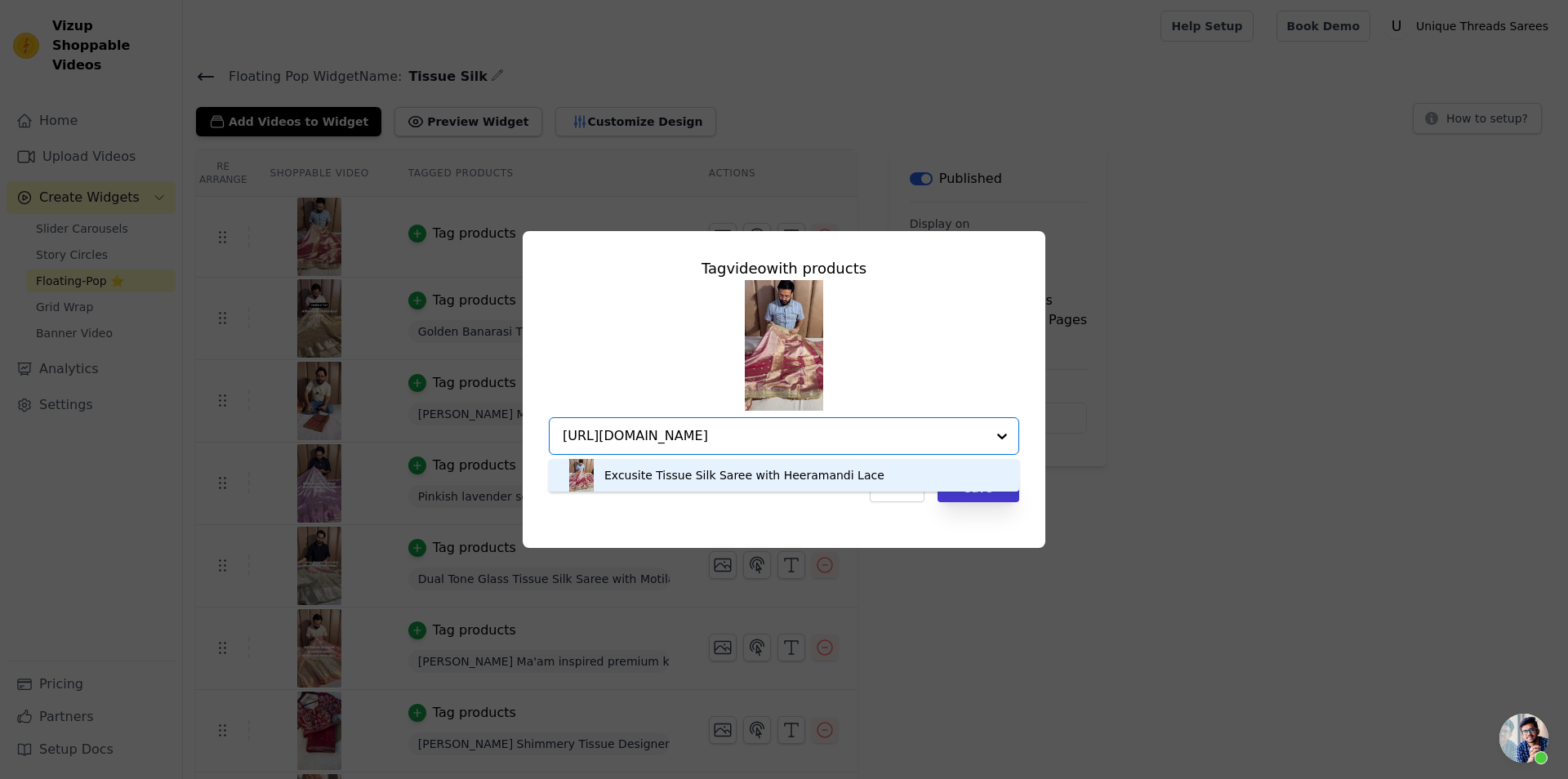
type input "https://utsarees.in/collections/best-sellers/products/excusite-tissue-silk-sare…"
click at [996, 496] on button "Save" at bounding box center [978, 489] width 81 height 28
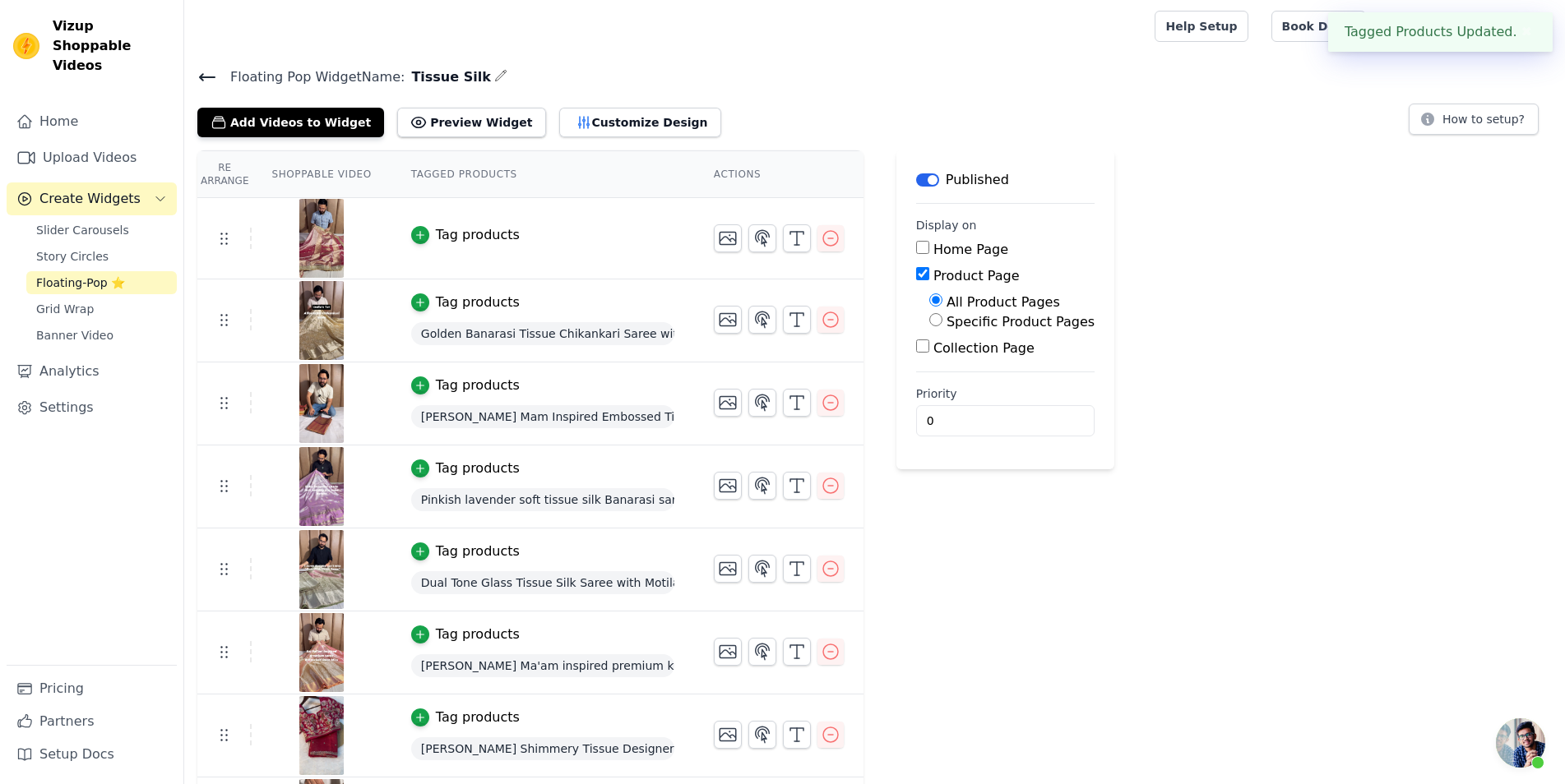
click at [487, 232] on div "Tag products" at bounding box center [477, 234] width 84 height 20
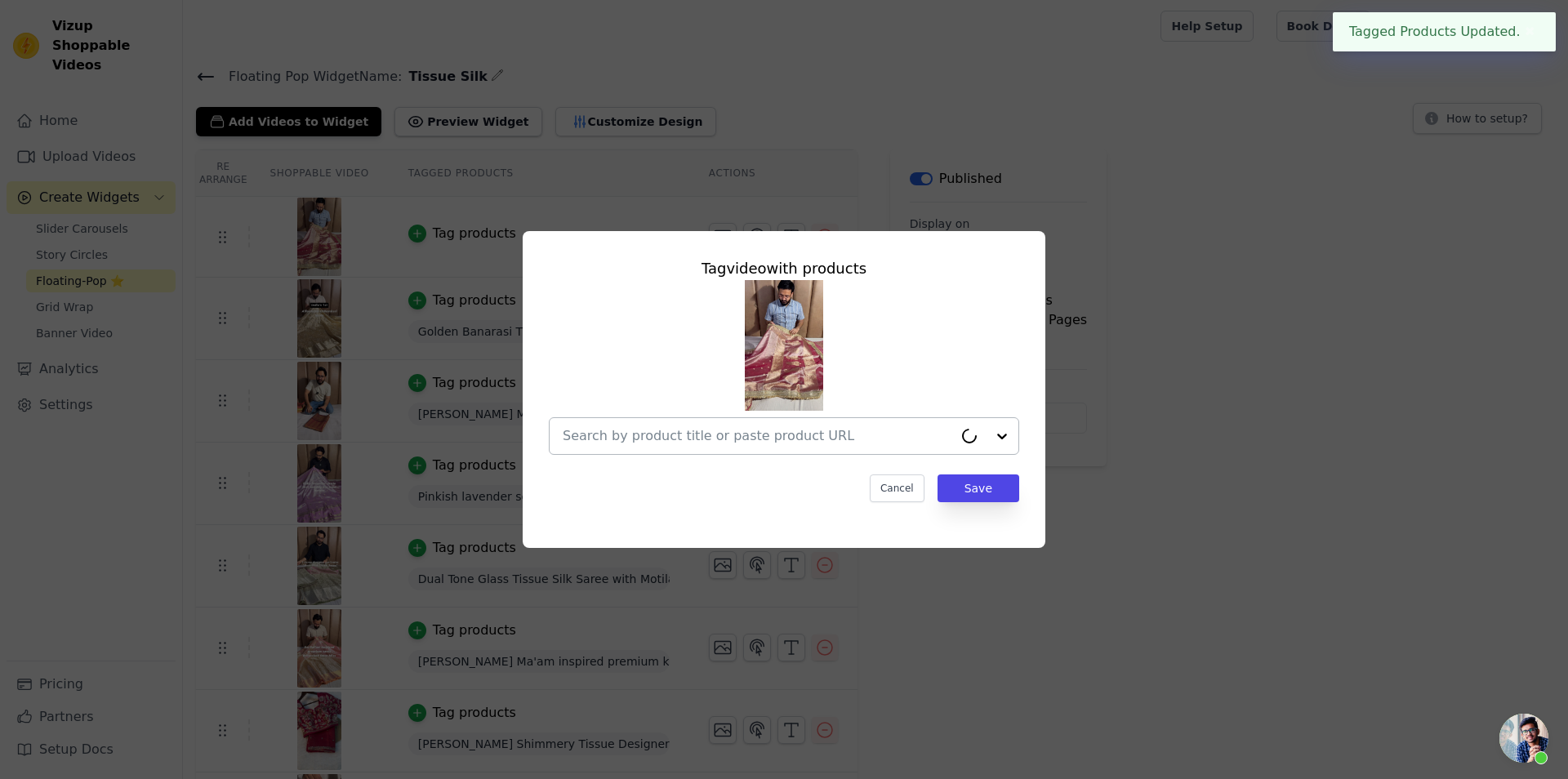
click at [749, 452] on div at bounding box center [758, 436] width 391 height 36
paste input "https://utsarees.in/collections/best-sellers/products/excusite-tissue-silk-sare…"
type input "https://utsarees.in/collections/best-sellers/products/excusite-tissue-silk-sare…"
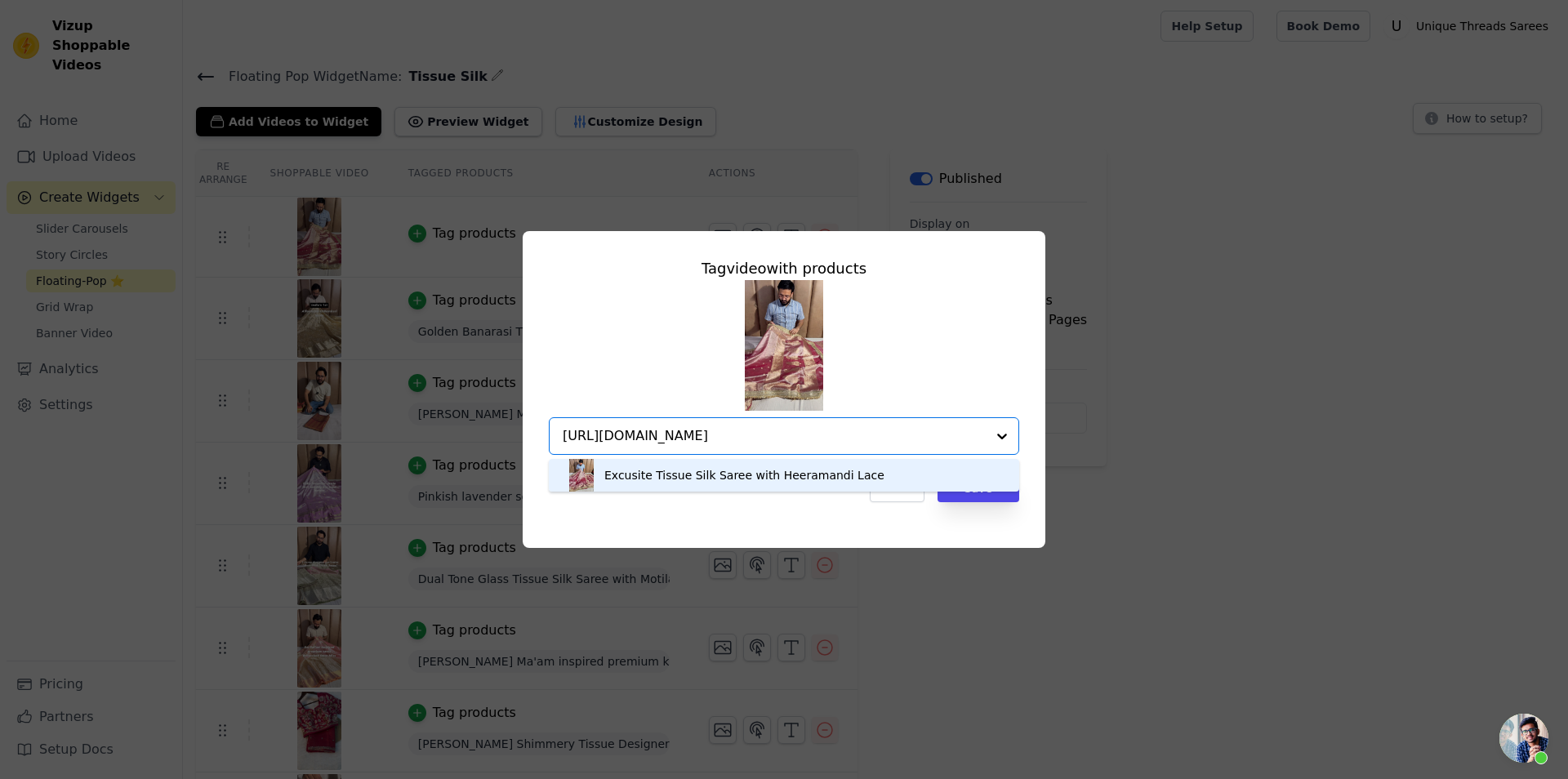
click at [739, 469] on div "Excusite Tissue Silk Saree with Heeramandi Lace" at bounding box center [744, 475] width 281 height 16
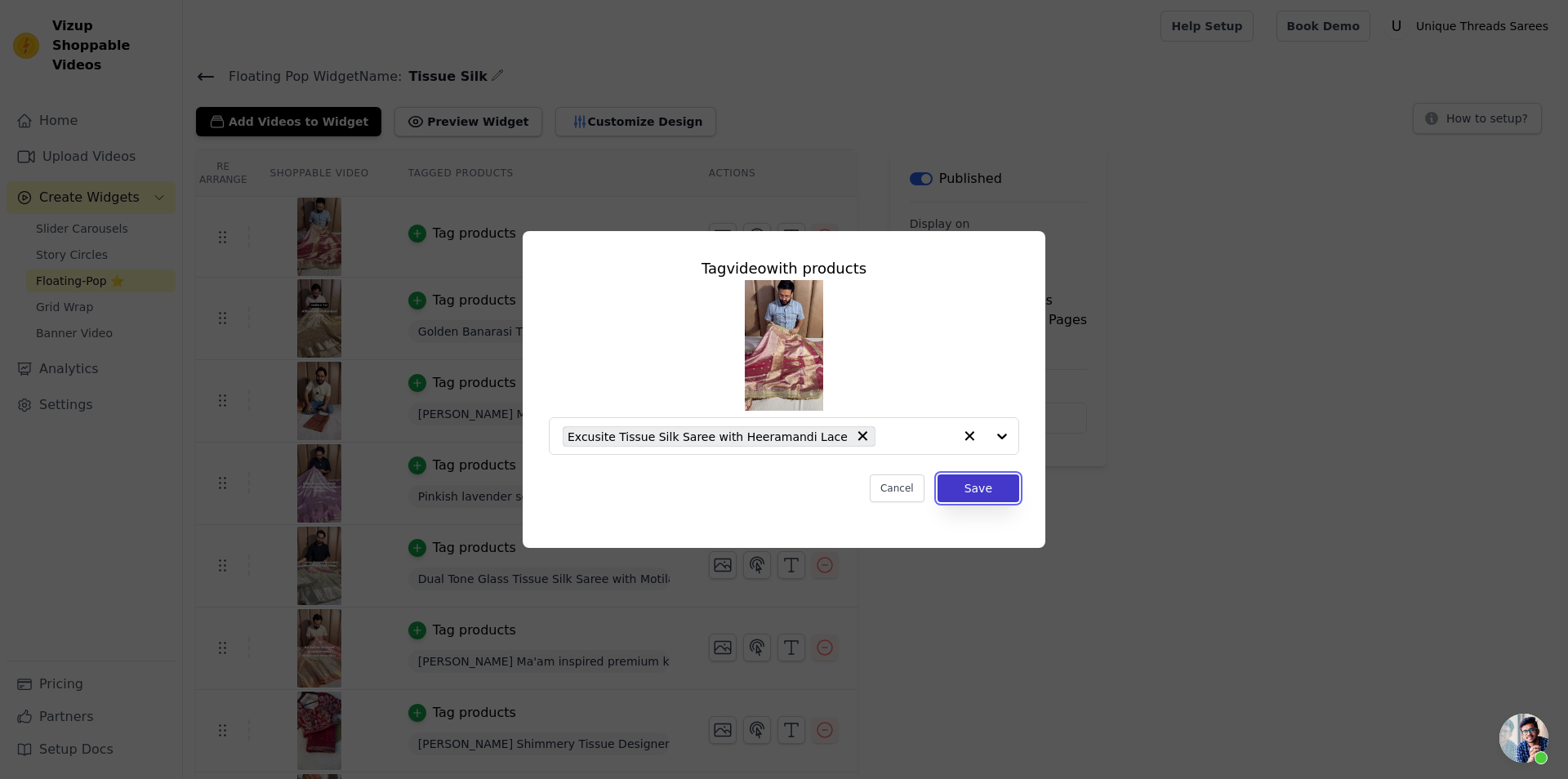
click at [971, 498] on button "Save" at bounding box center [978, 489] width 81 height 28
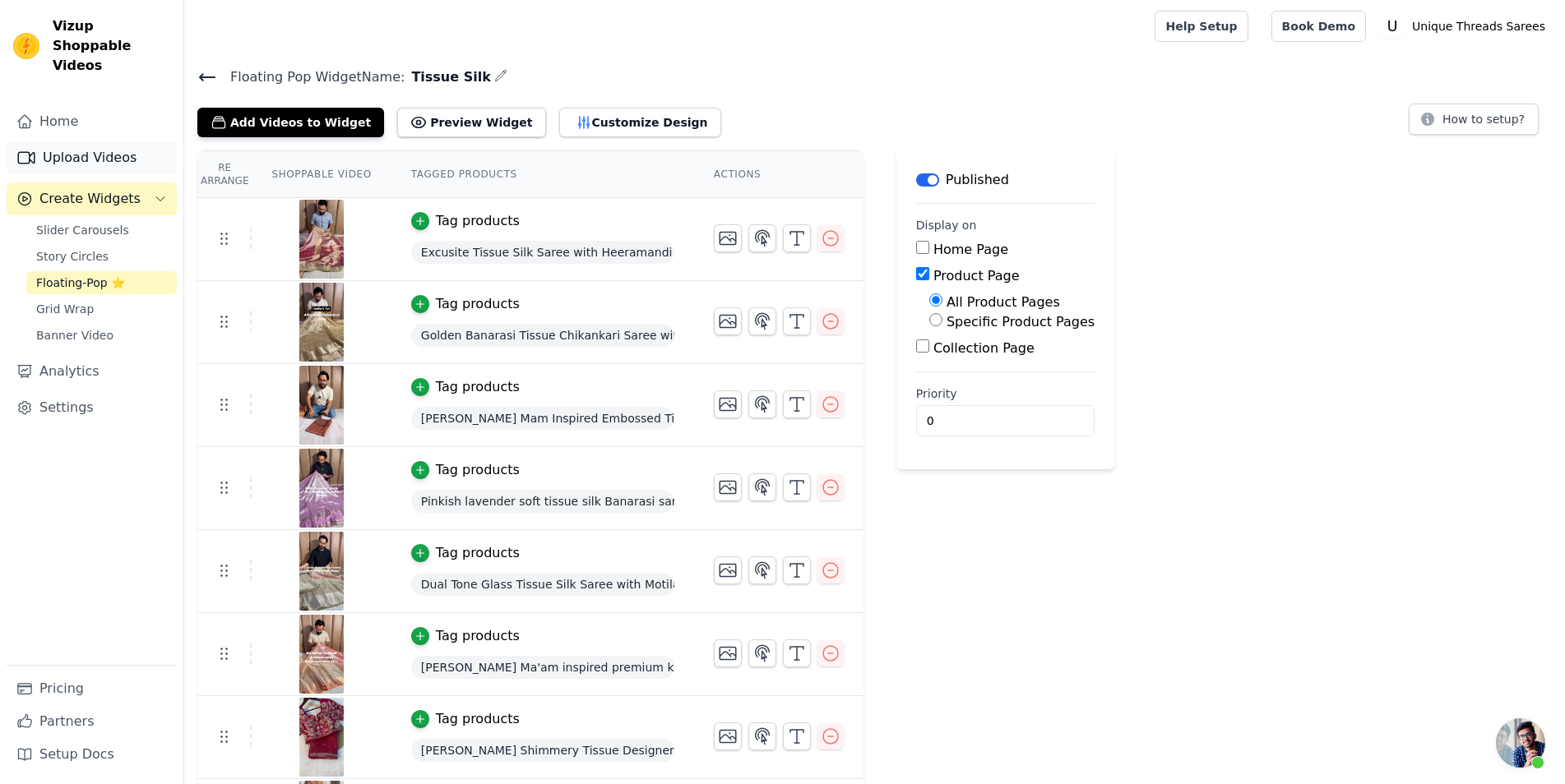
click at [105, 147] on link "Upload Videos" at bounding box center [91, 157] width 170 height 33
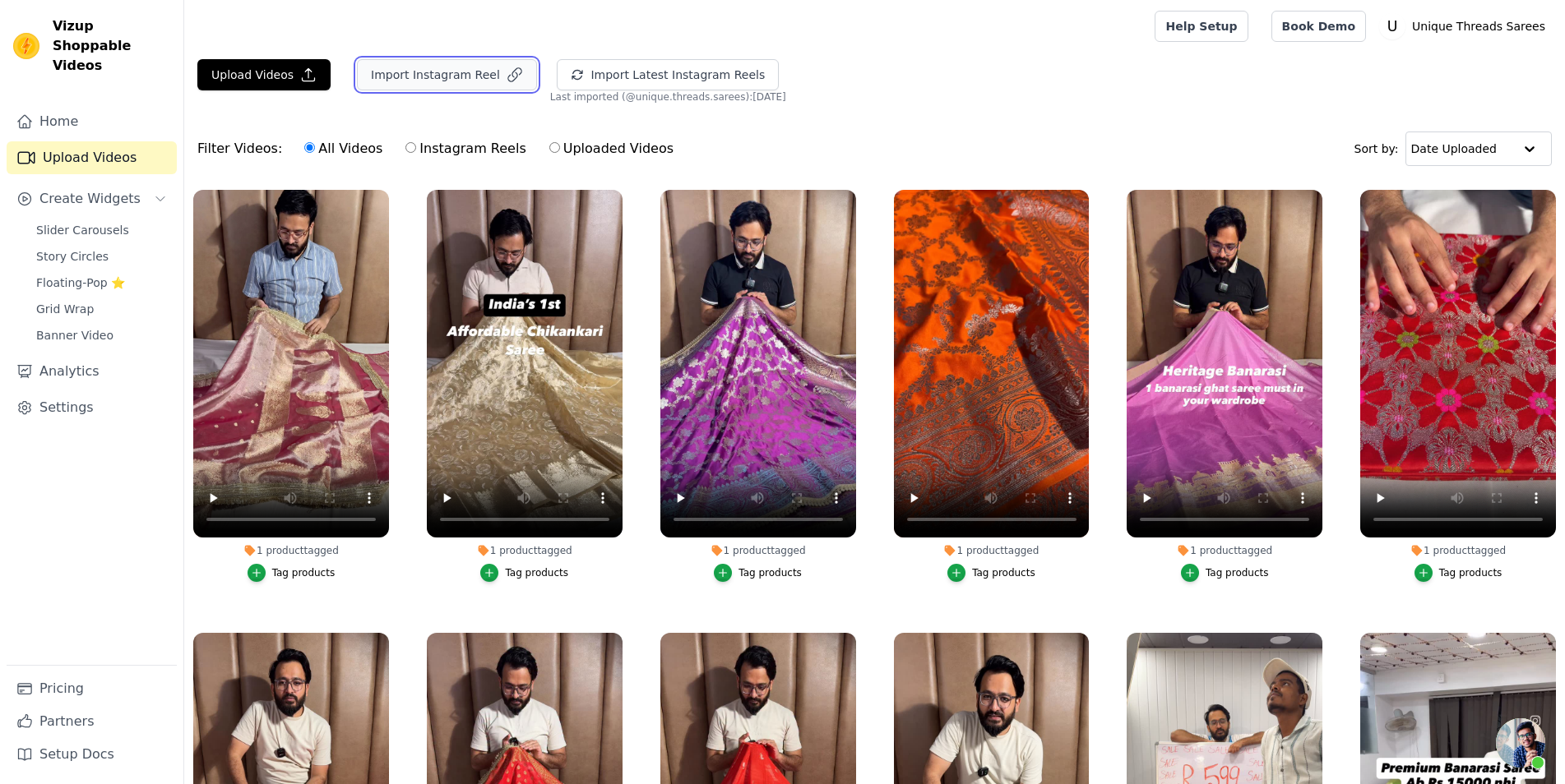
click at [380, 72] on button "Import Instagram Reel" at bounding box center [446, 74] width 180 height 31
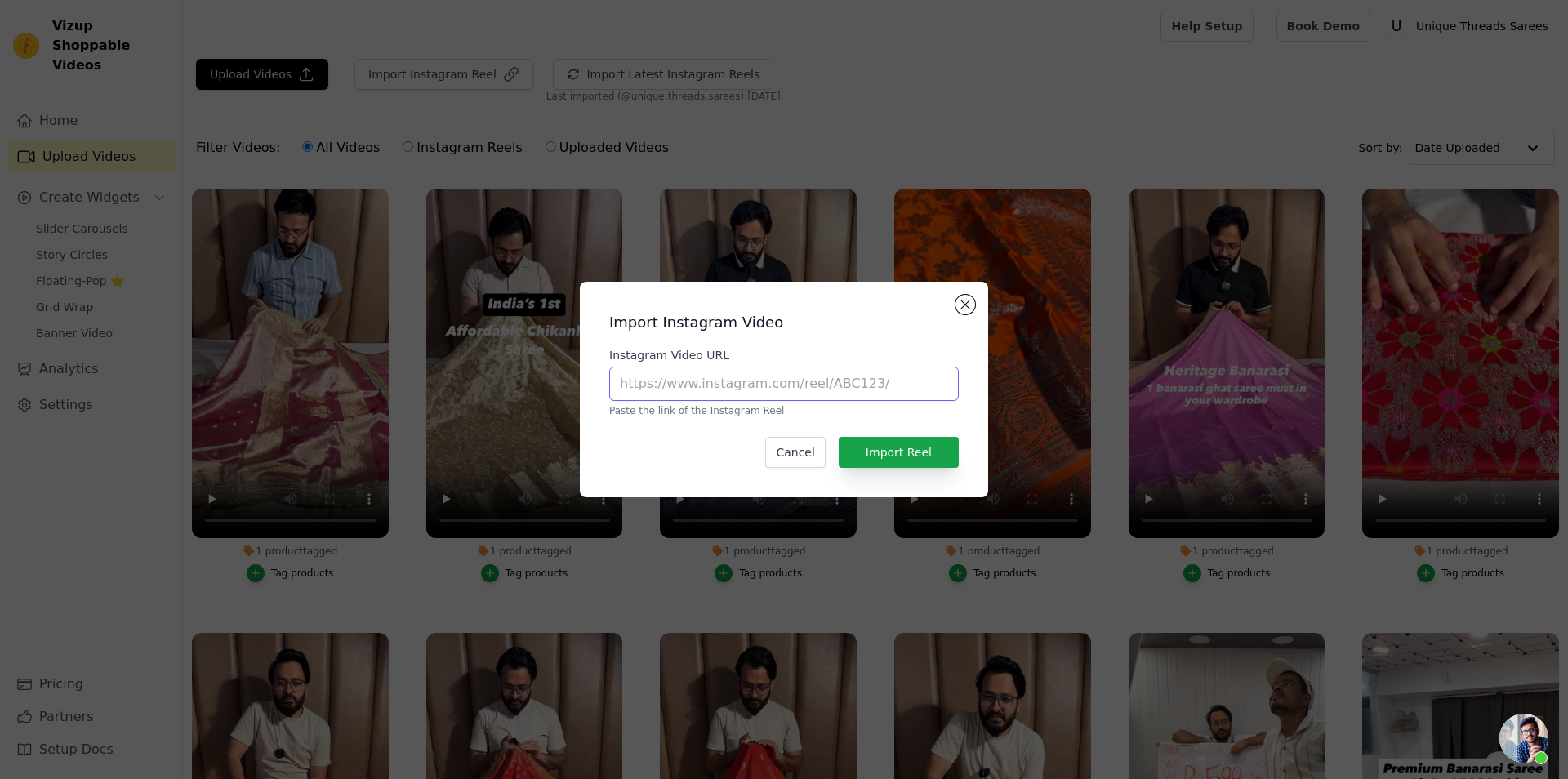
click at [747, 382] on input "Instagram Video URL" at bounding box center [784, 383] width 350 height 35
paste input "https://www.instagram.com/reel/DIIZm3nvuEq/?utm_source=ig_web_copy_link"
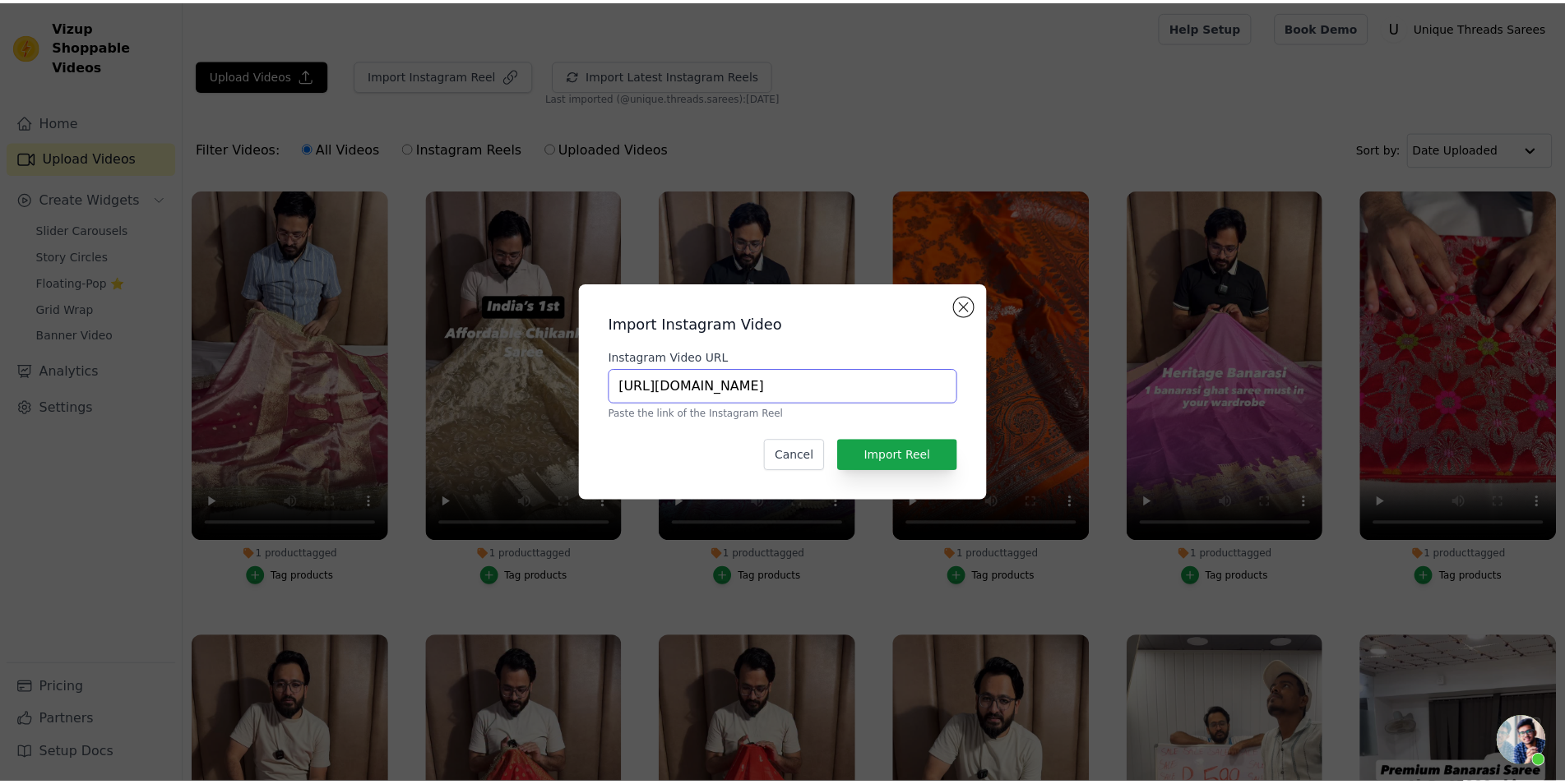
scroll to position [0, 126]
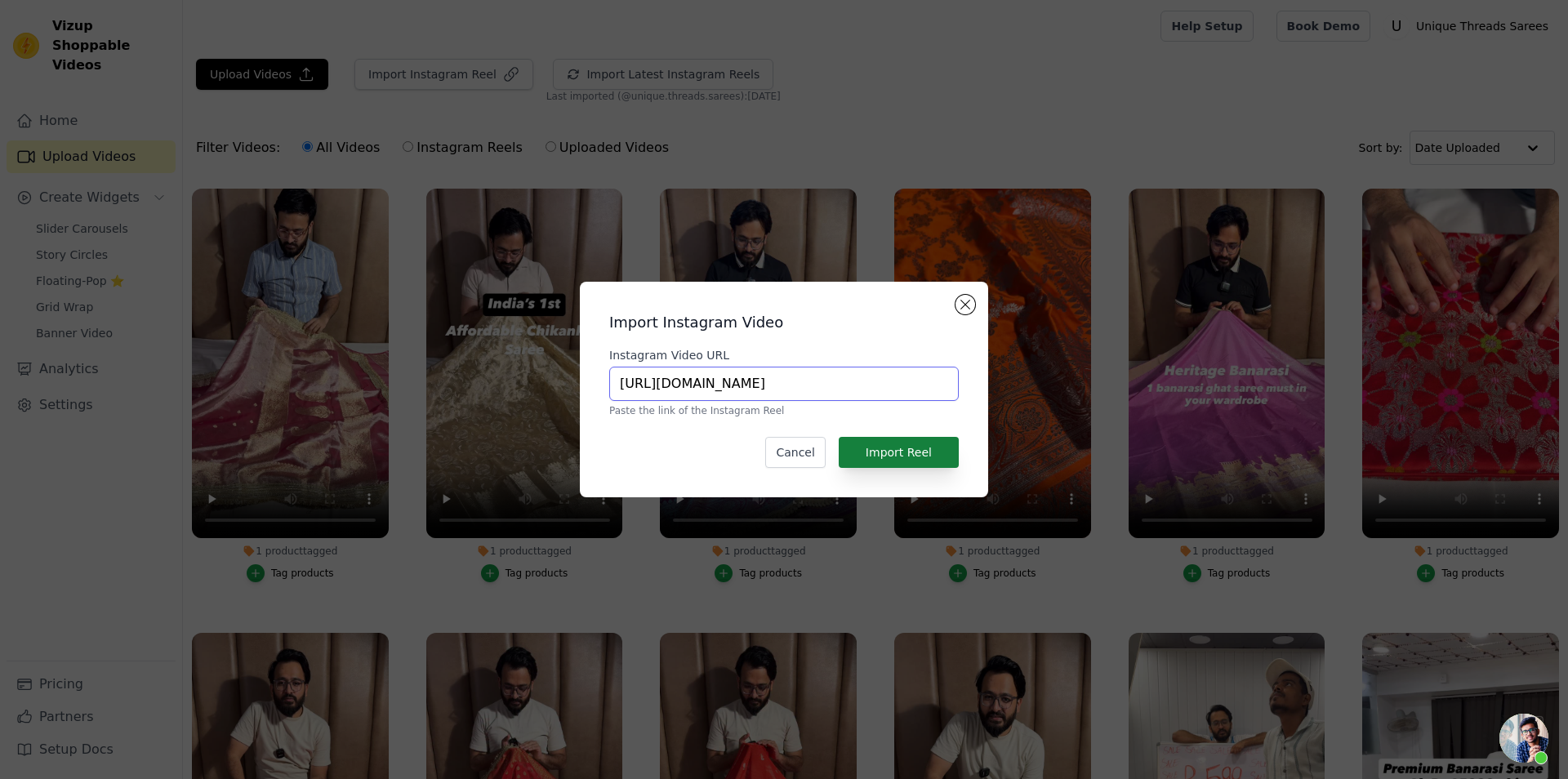
type input "https://www.instagram.com/reel/DIIZm3nvuEq/?utm_source=ig_web_copy_link"
click at [905, 447] on button "Import Reel" at bounding box center [899, 452] width 120 height 31
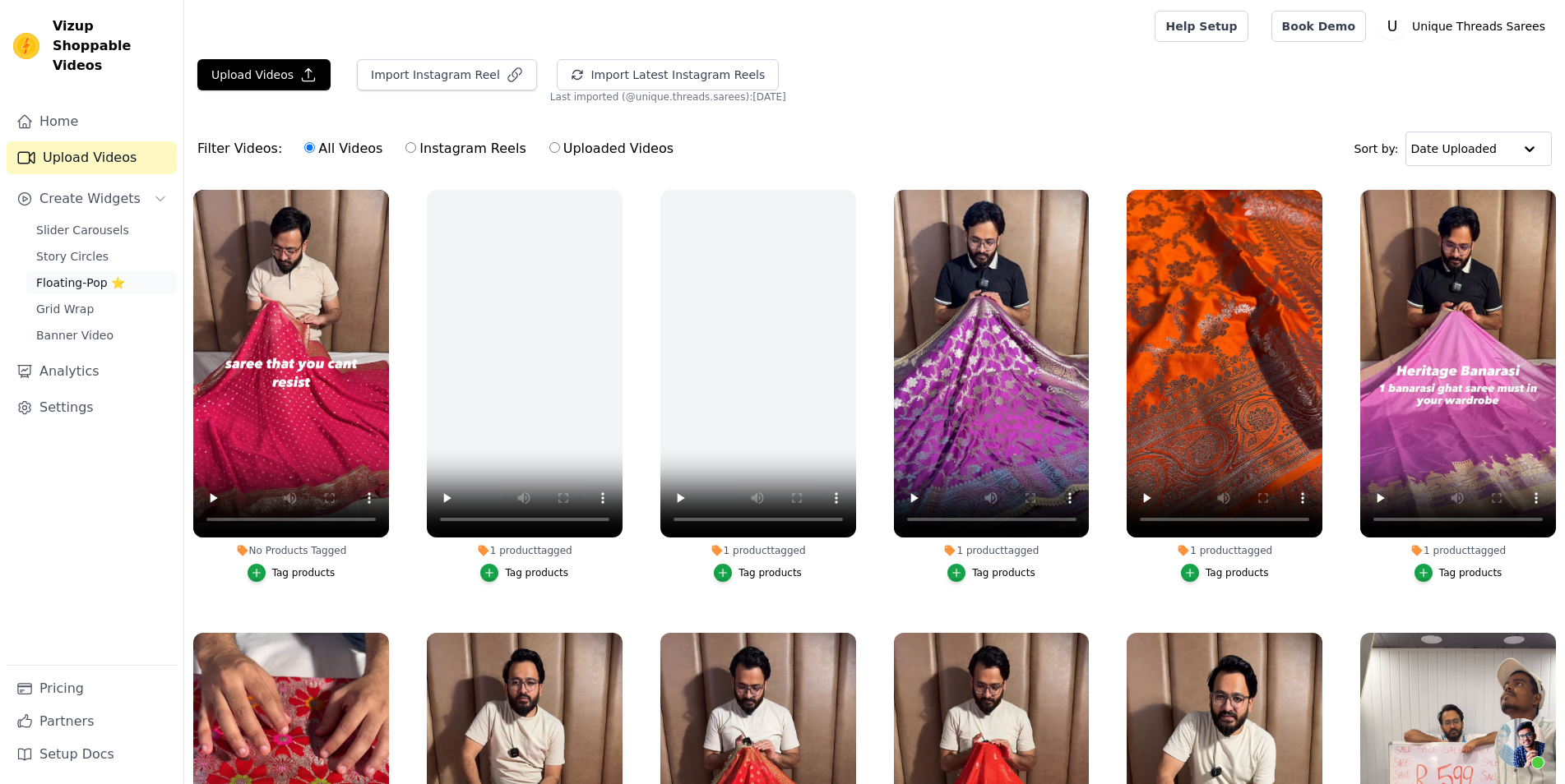
click at [105, 275] on span "Floating-Pop ⭐" at bounding box center [80, 282] width 89 height 16
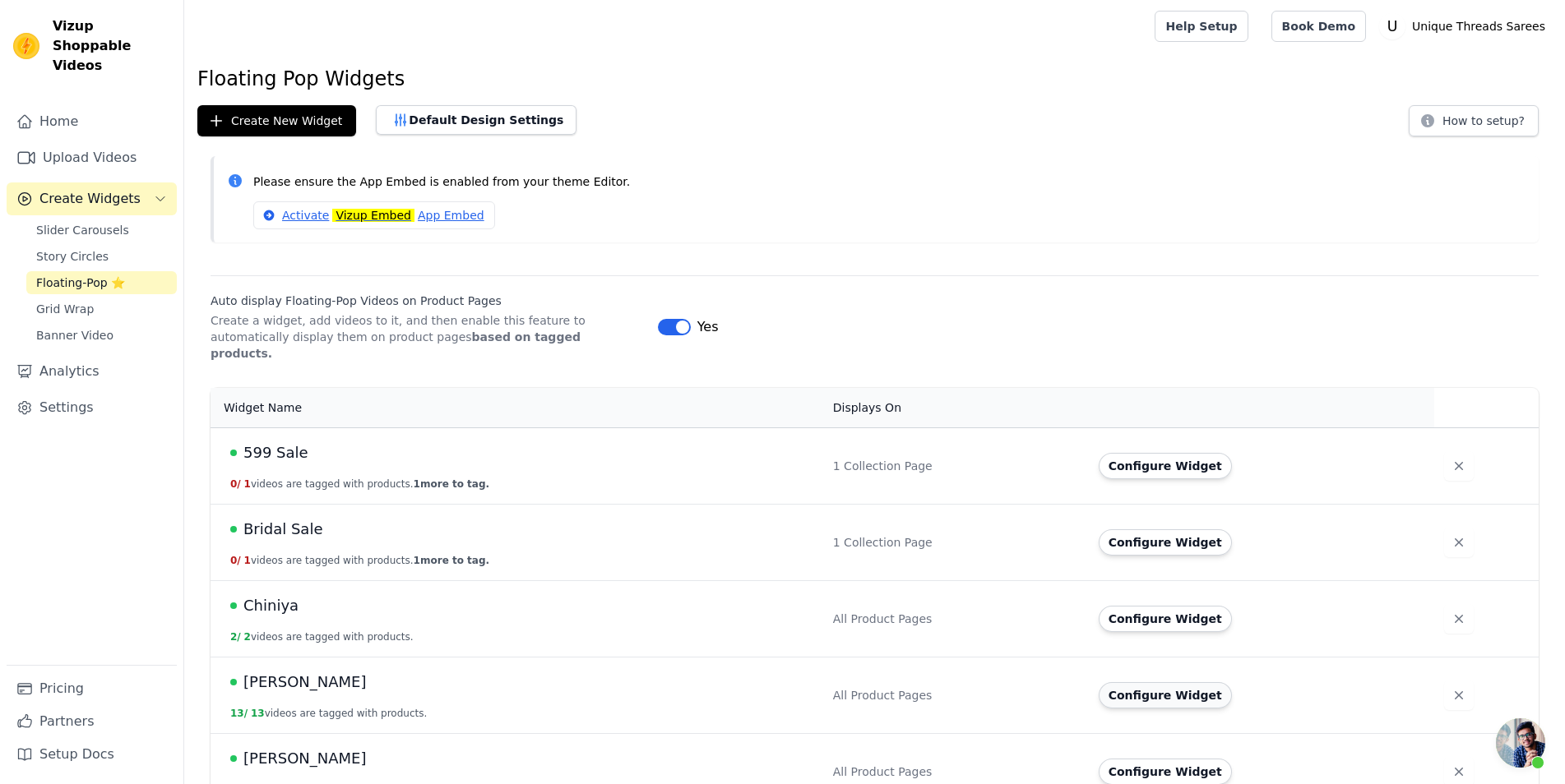
click at [1143, 682] on button "Configure Widget" at bounding box center [1166, 696] width 134 height 26
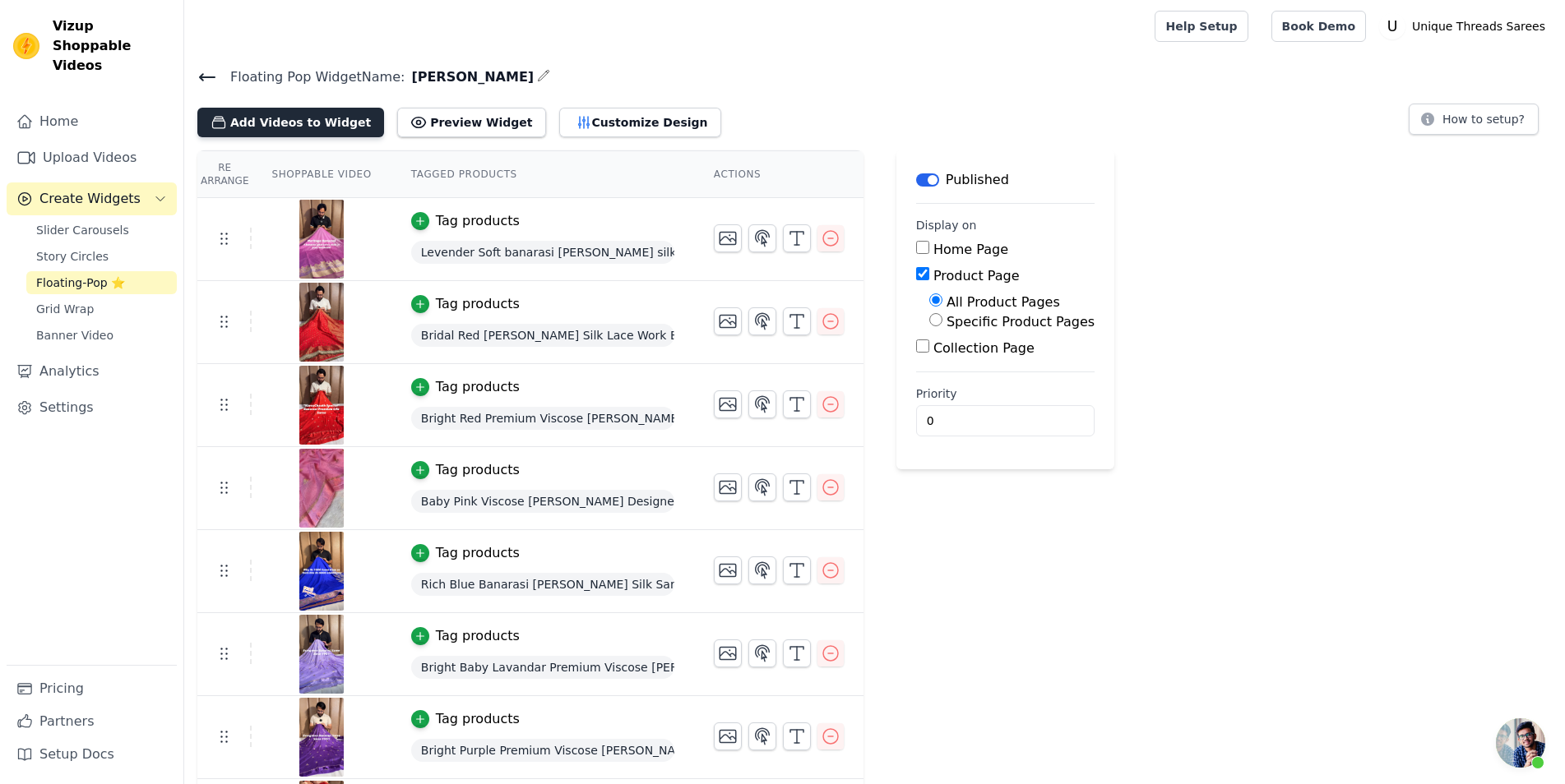
click at [335, 115] on button "Add Videos to Widget" at bounding box center [291, 121] width 186 height 29
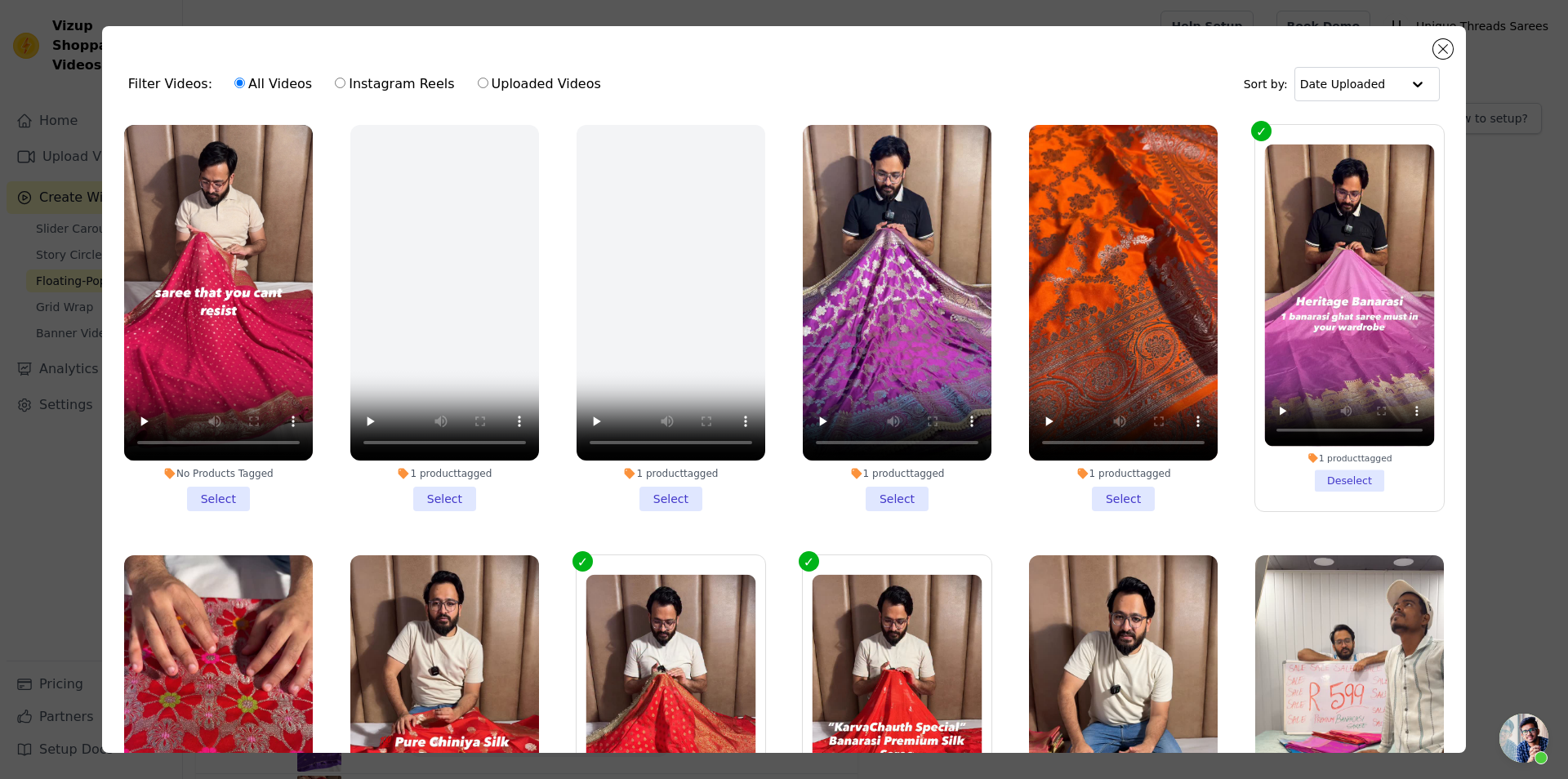
click at [204, 488] on li "No Products Tagged Select" at bounding box center [219, 318] width 189 height 386
click at [0, 0] on input "No Products Tagged Select" at bounding box center [0, 0] width 0 height 0
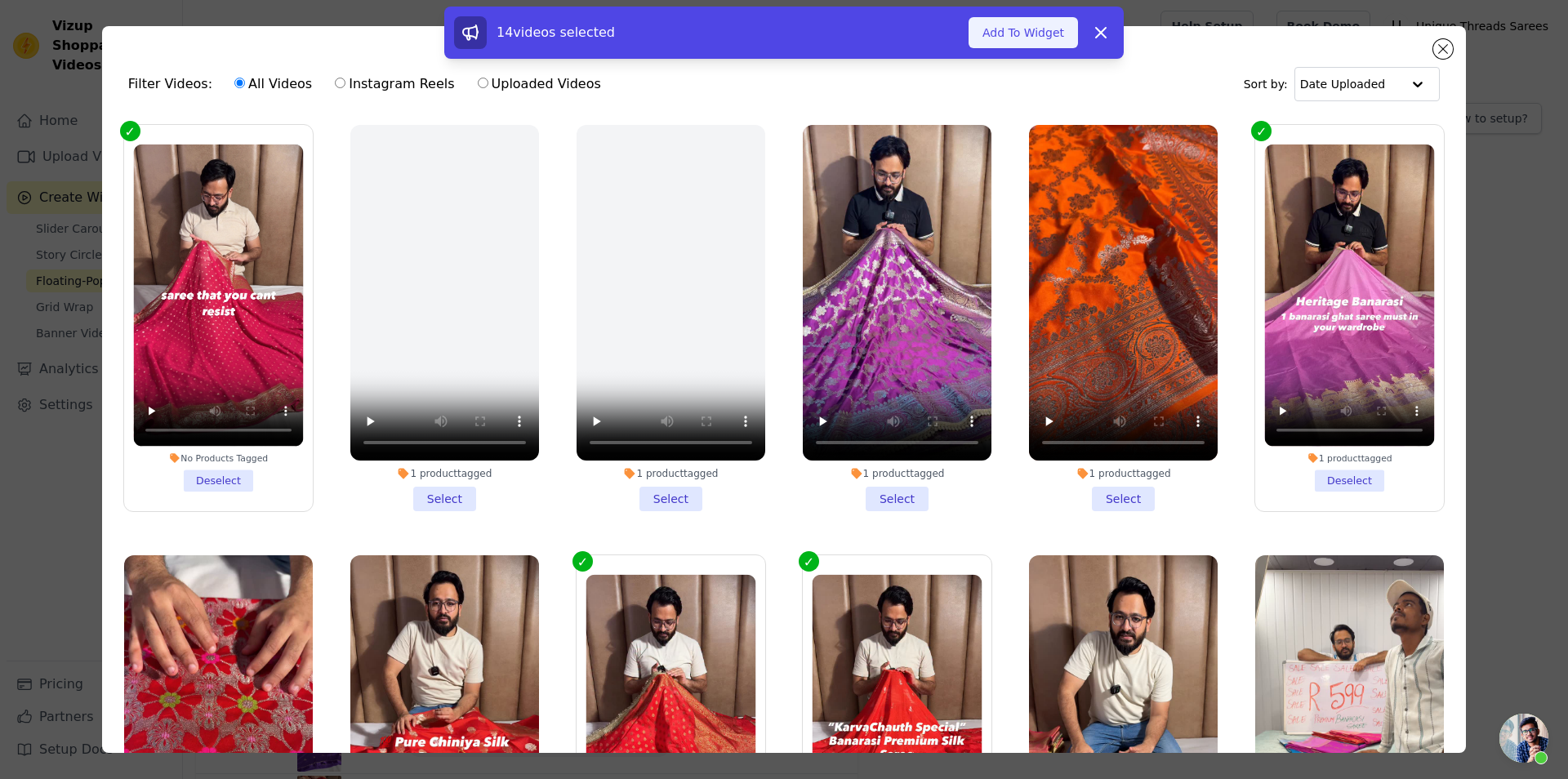
click at [1007, 33] on button "Add To Widget" at bounding box center [1023, 32] width 109 height 31
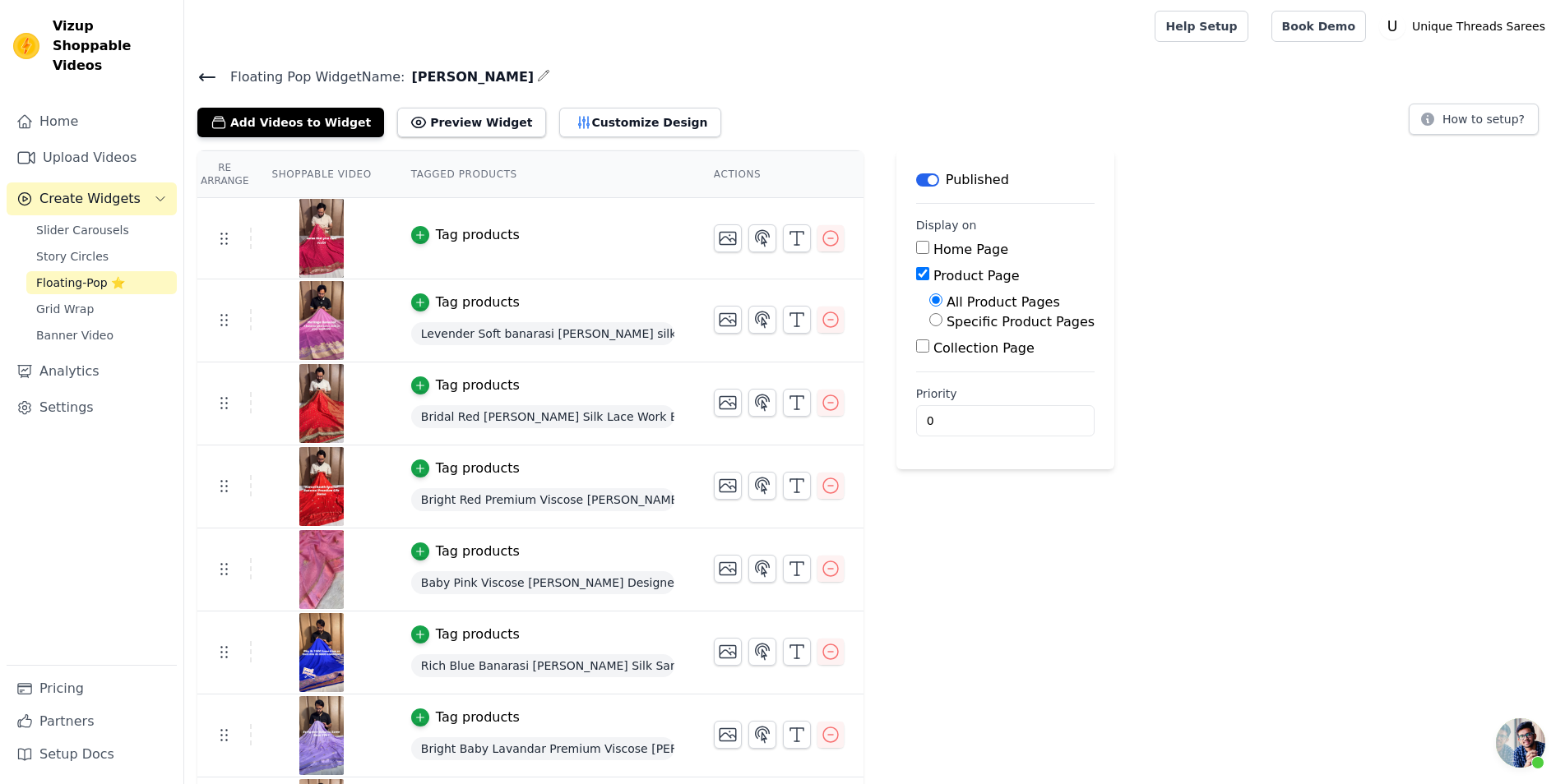
click at [427, 245] on td "Tag products" at bounding box center [542, 239] width 302 height 81
click at [444, 236] on div "Tag products" at bounding box center [477, 234] width 84 height 20
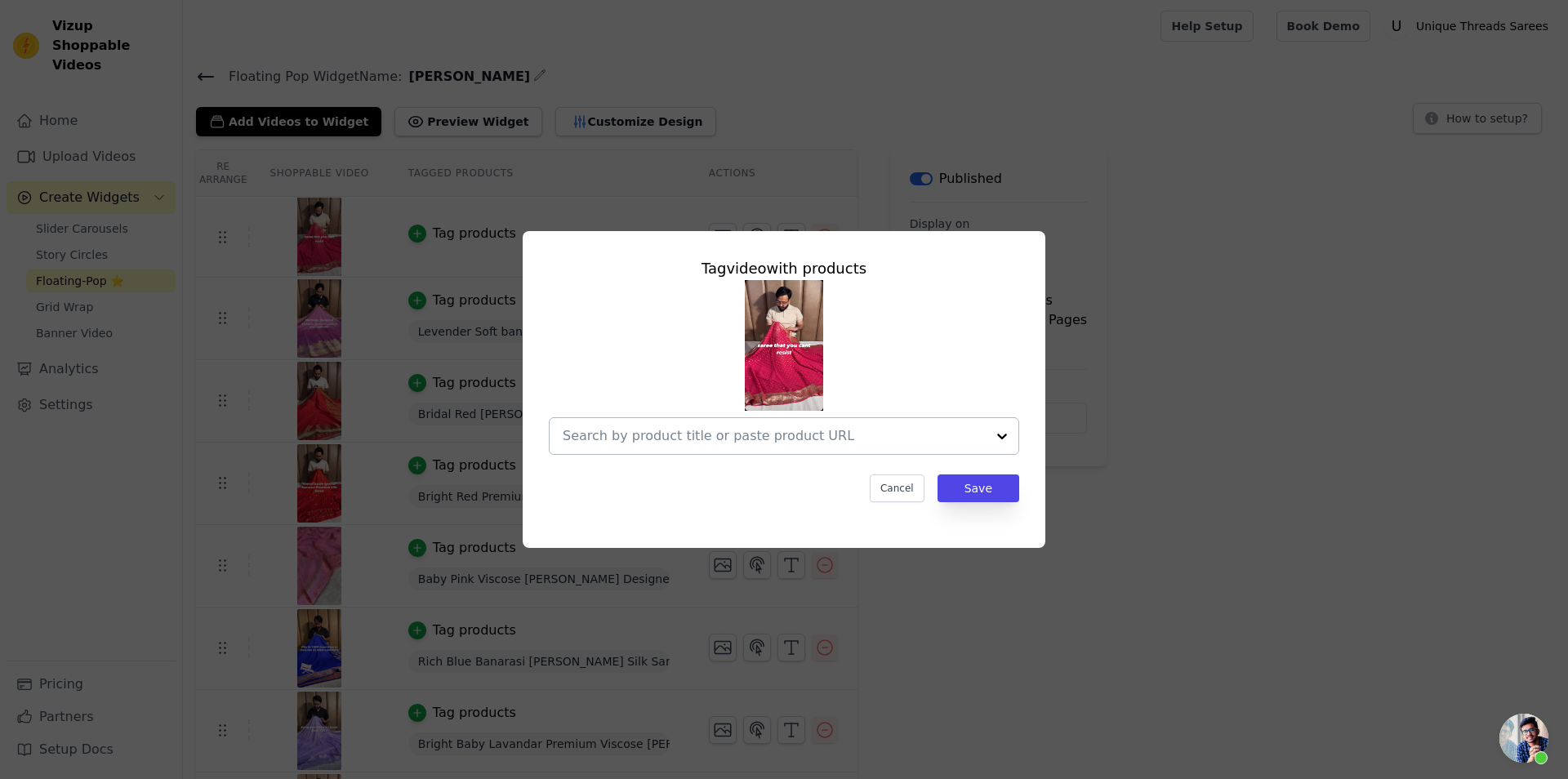
click at [698, 430] on input "text" at bounding box center [774, 436] width 424 height 20
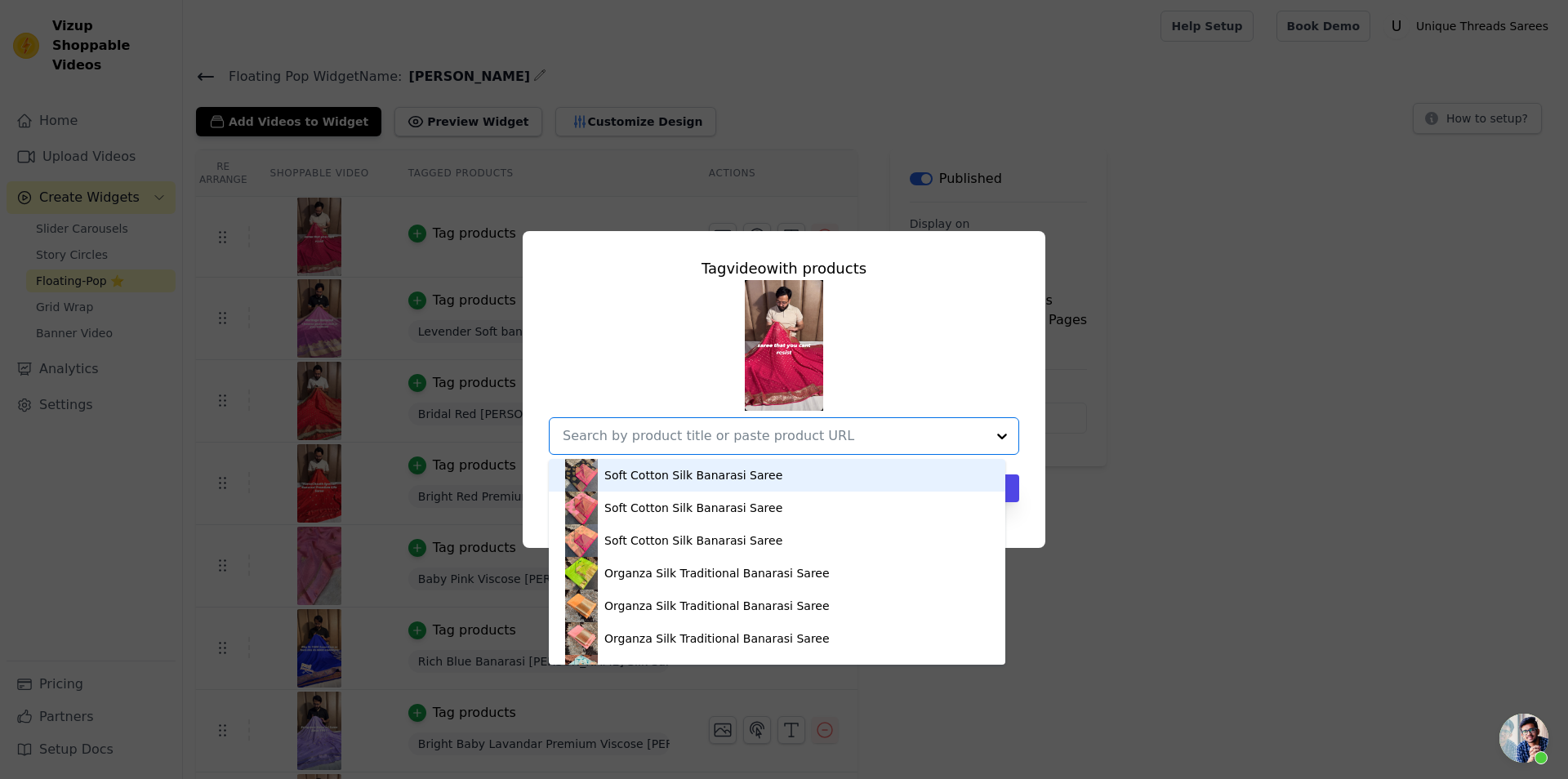
paste input "https://utsarees.in/collections/best-sellers/products/premium-red-georgette-ban…"
type input "https://utsarees.in/collections/best-sellers/products/premium-red-georgette-ban…"
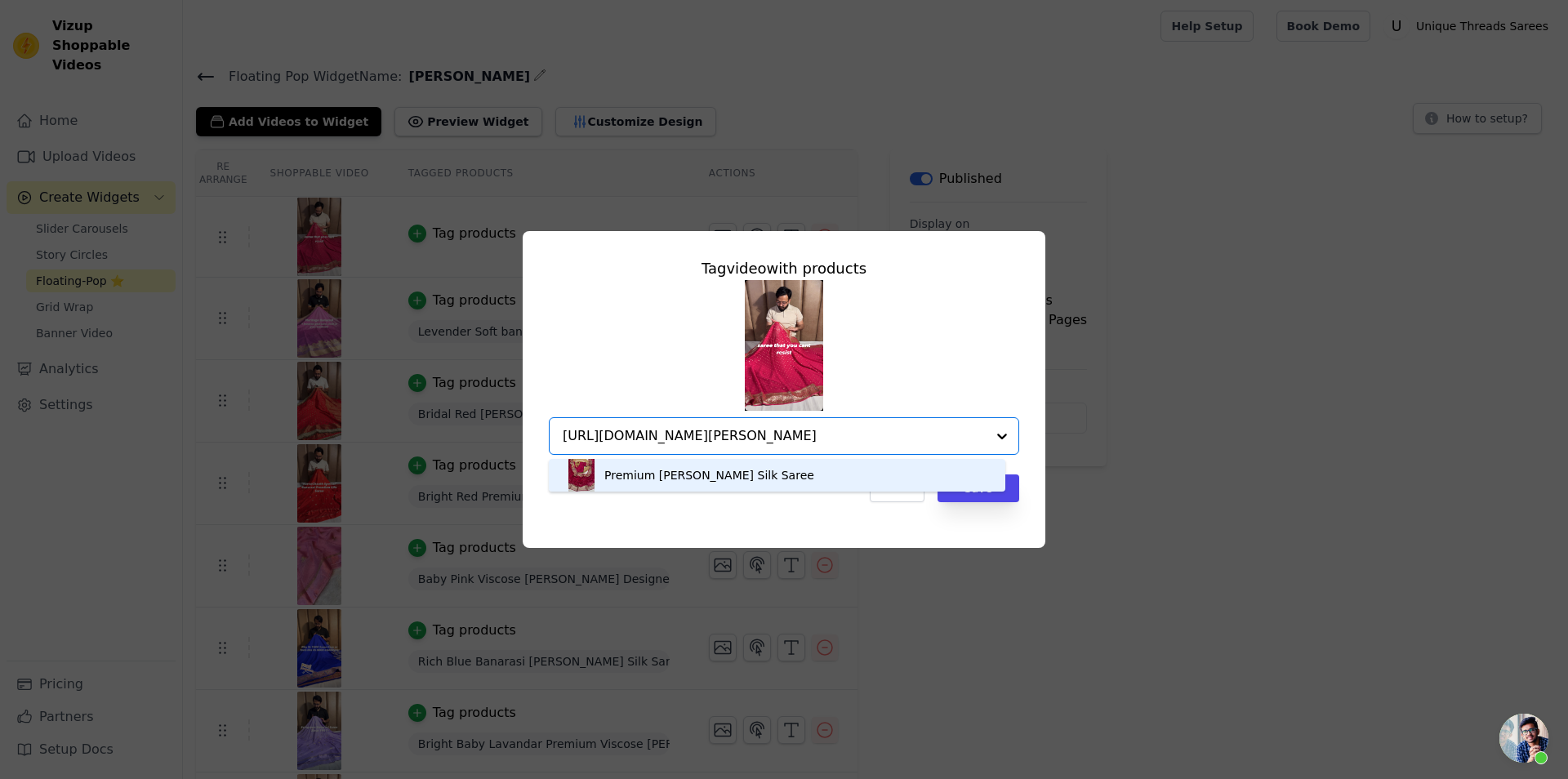
click at [753, 483] on div "Premium Georgette Banarasi Silk Saree" at bounding box center [709, 475] width 210 height 16
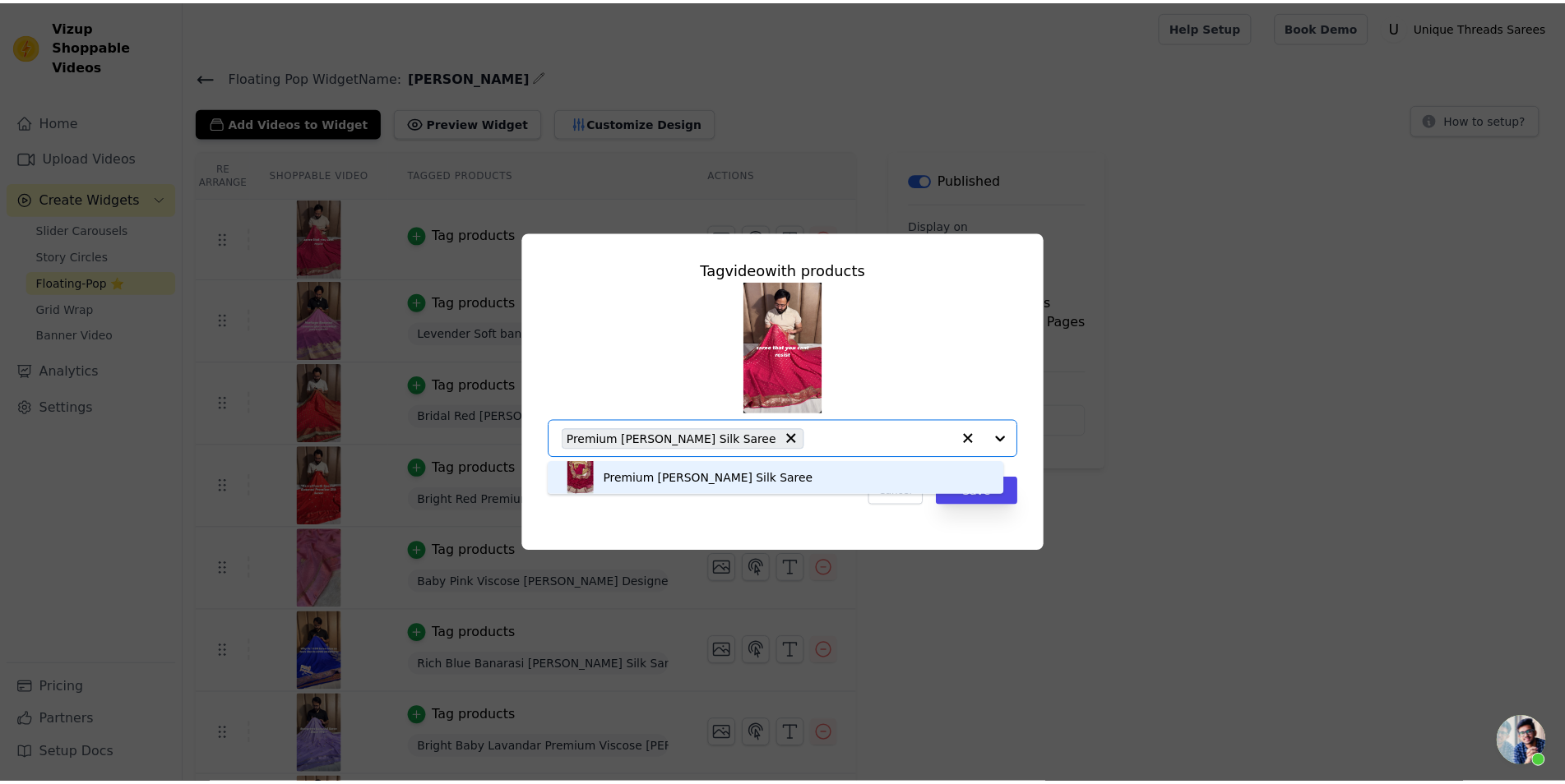
scroll to position [0, 0]
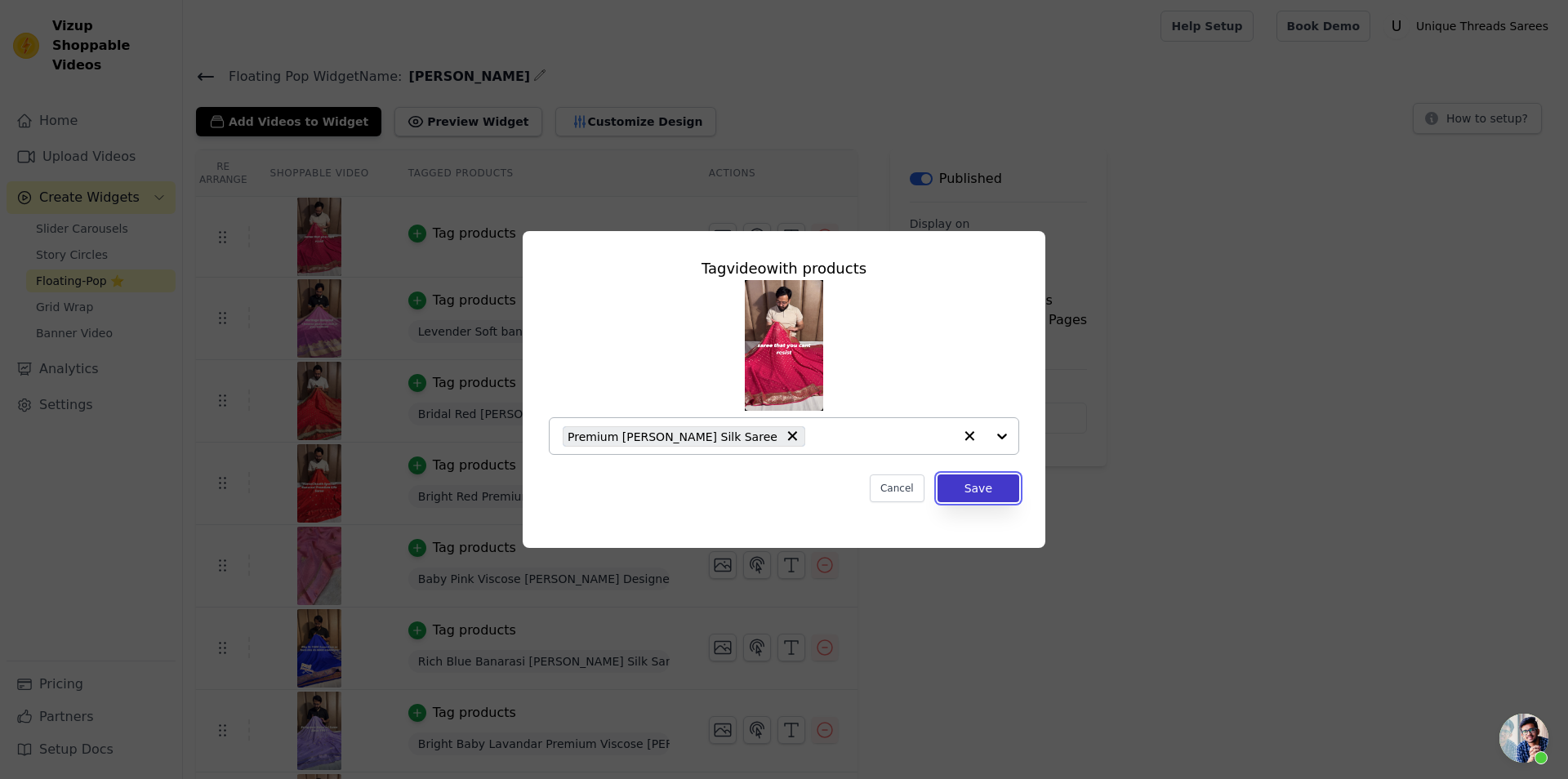
click at [973, 482] on button "Save" at bounding box center [978, 489] width 81 height 28
